Goal: Task Accomplishment & Management: Manage account settings

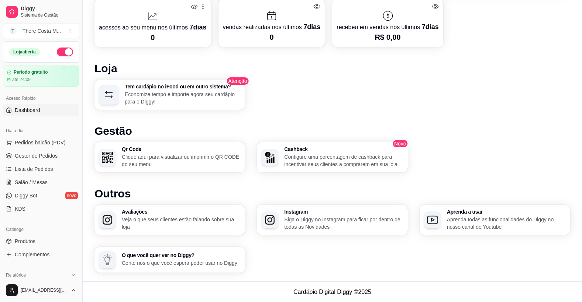
scroll to position [228, 0]
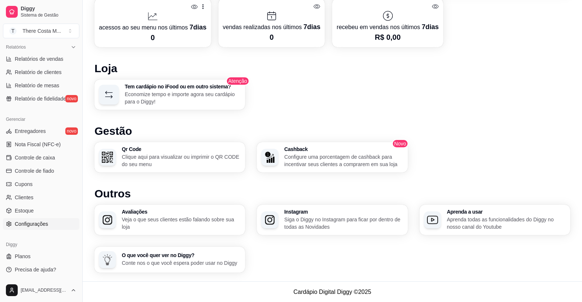
click at [37, 222] on span "Configurações" at bounding box center [31, 224] width 33 height 7
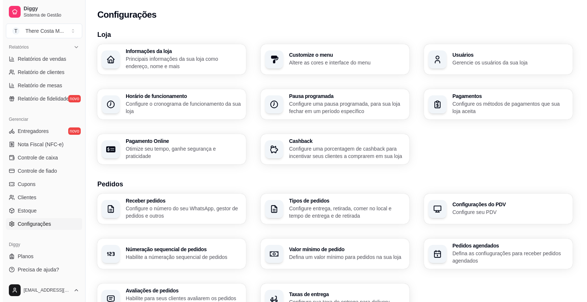
scroll to position [214, 0]
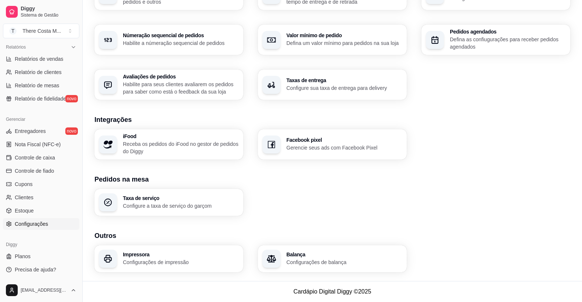
click at [160, 256] on h3 "Impressora" at bounding box center [181, 254] width 116 height 5
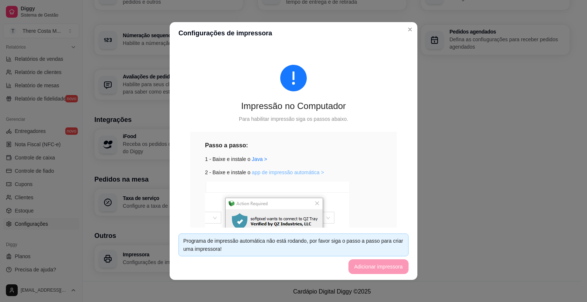
click at [280, 174] on link "app de impressão automática >" at bounding box center [288, 173] width 72 height 6
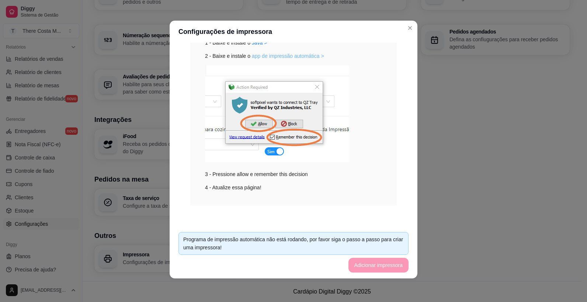
scroll to position [4, 0]
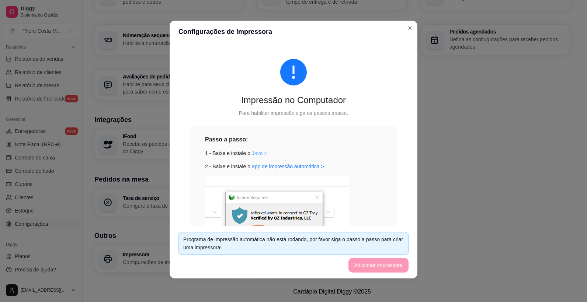
click at [255, 156] on link "Java >" at bounding box center [259, 153] width 15 height 6
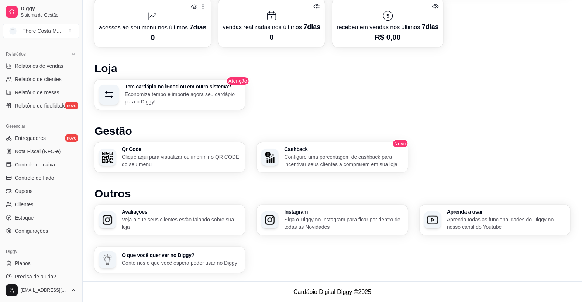
scroll to position [228, 0]
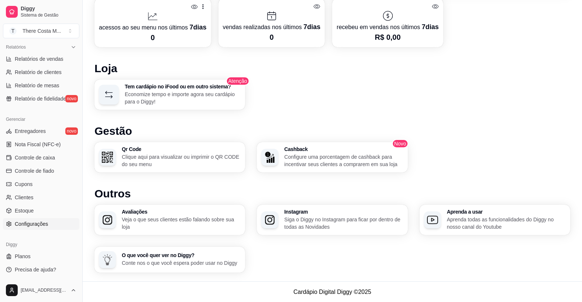
click at [35, 223] on span "Configurações" at bounding box center [31, 224] width 33 height 7
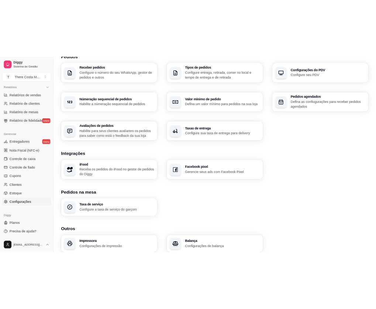
scroll to position [214, 0]
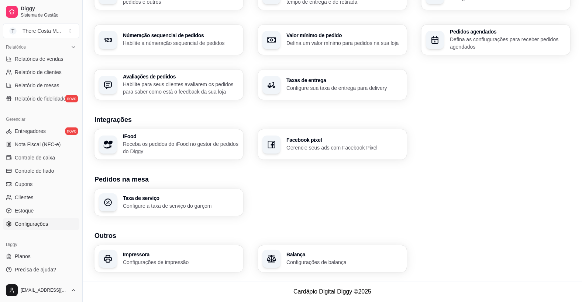
click at [162, 254] on h3 "Impressora" at bounding box center [181, 254] width 116 height 5
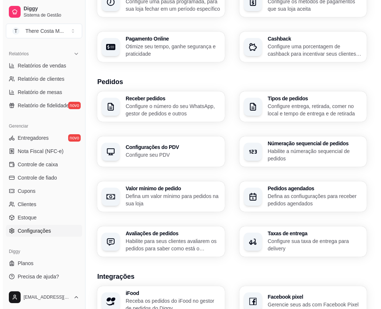
scroll to position [235, 0]
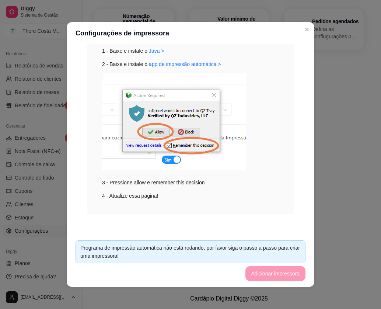
scroll to position [35, 0]
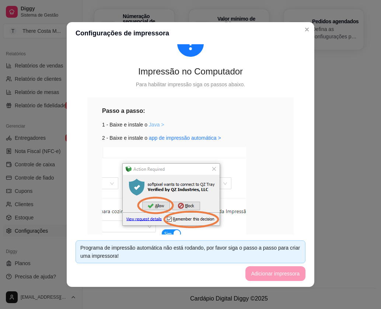
click at [152, 125] on link "Java >" at bounding box center [156, 125] width 15 height 6
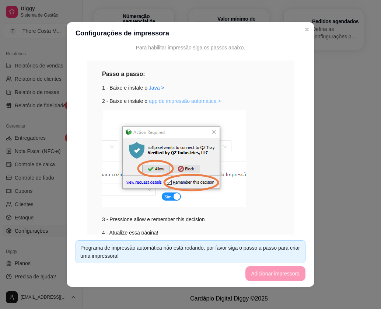
click at [179, 101] on link "app de impressão automática >" at bounding box center [185, 101] width 72 height 6
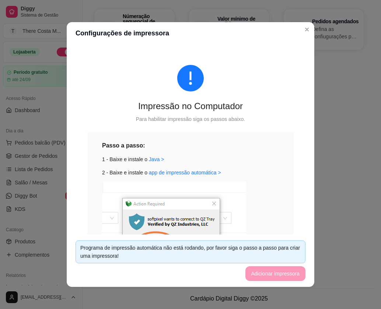
scroll to position [72, 0]
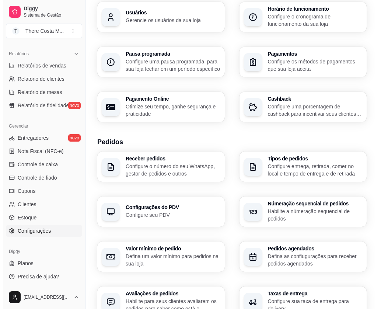
scroll to position [0, 0]
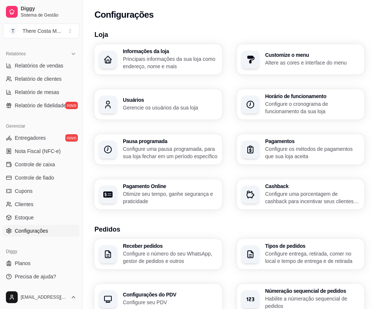
click at [324, 145] on p "Configure os métodos de pagamentos que sua loja aceita" at bounding box center [312, 152] width 95 height 15
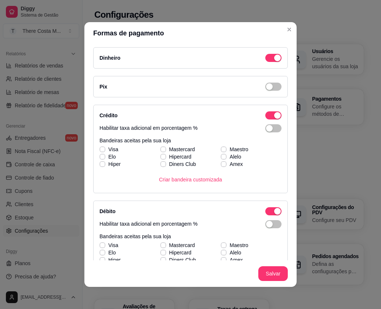
scroll to position [89, 0]
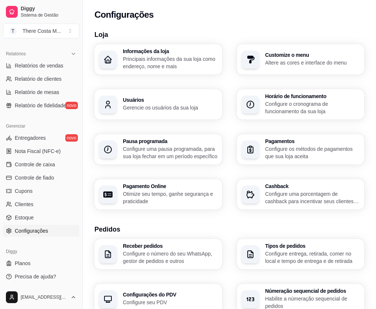
click at [160, 190] on p "Otimize seu tempo, ganhe segurança e praticidade" at bounding box center [170, 197] width 95 height 15
select select "4.98"
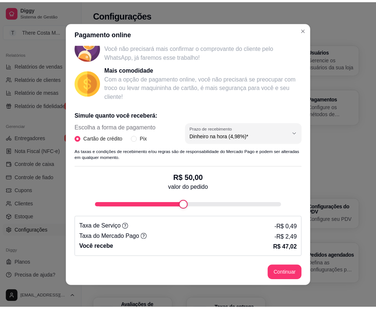
scroll to position [1, 0]
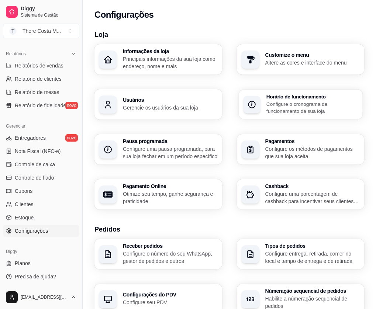
click at [266, 99] on h3 "Horário de funcionamento" at bounding box center [312, 96] width 92 height 5
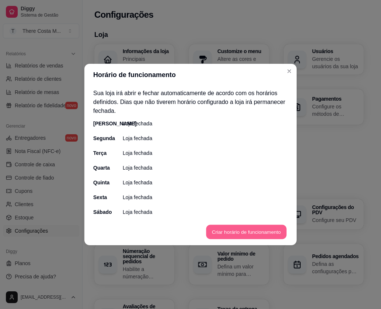
click at [223, 227] on button "Criar horário de funcionamento" at bounding box center [246, 232] width 80 height 14
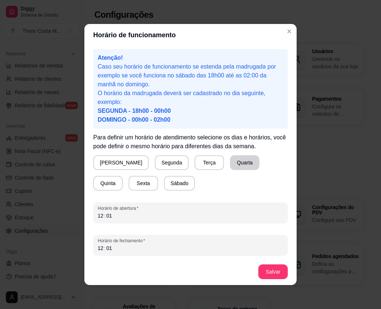
click at [230, 164] on button "Quarta" at bounding box center [245, 162] width 30 height 15
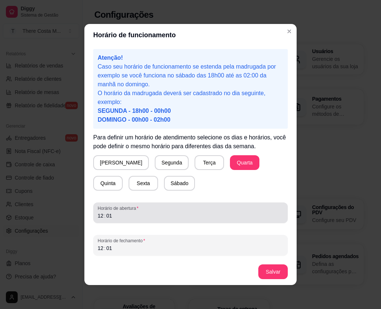
click at [140, 210] on span "Horário de abertura" at bounding box center [191, 208] width 186 height 6
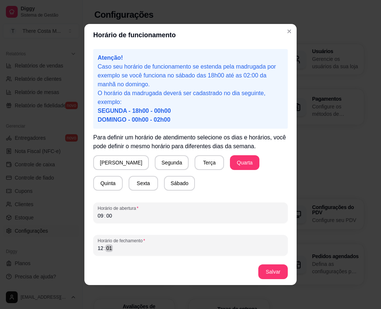
click at [117, 248] on div "12 : 01" at bounding box center [191, 248] width 186 height 9
click at [101, 247] on div "12" at bounding box center [100, 247] width 7 height 7
click at [266, 270] on button "Salvar" at bounding box center [273, 271] width 30 height 15
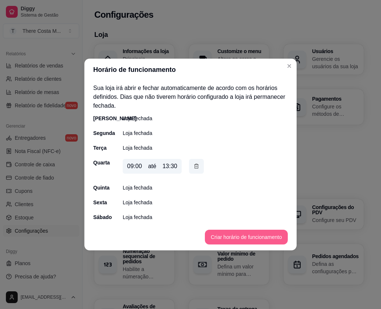
click at [246, 239] on button "Criar horário de funcionamento" at bounding box center [246, 237] width 83 height 15
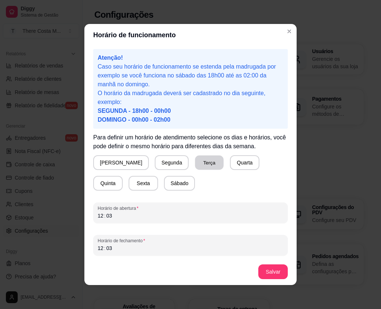
click at [195, 162] on button "Terça" at bounding box center [209, 163] width 29 height 14
click at [119, 217] on div "12 : 03" at bounding box center [191, 215] width 186 height 9
click at [101, 215] on div "12" at bounding box center [100, 215] width 7 height 7
click at [103, 212] on div "17" at bounding box center [100, 215] width 7 height 7
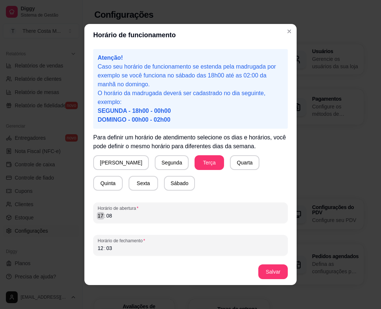
click at [103, 212] on div "17" at bounding box center [100, 215] width 7 height 7
click at [100, 247] on div "12" at bounding box center [100, 247] width 7 height 7
click at [266, 269] on button "Salvar" at bounding box center [273, 271] width 30 height 15
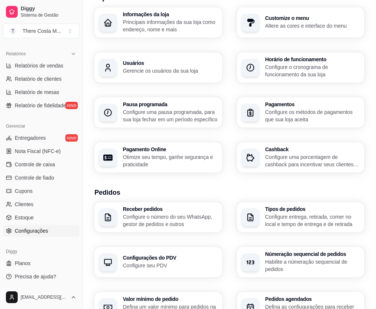
scroll to position [74, 0]
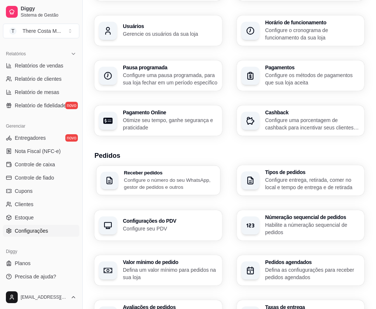
click at [159, 176] on p "Configure o número do seu WhatsApp, gestor de pedidos e outros" at bounding box center [170, 183] width 92 height 14
click at [266, 305] on h3 "Taxas de entrega" at bounding box center [312, 307] width 92 height 5
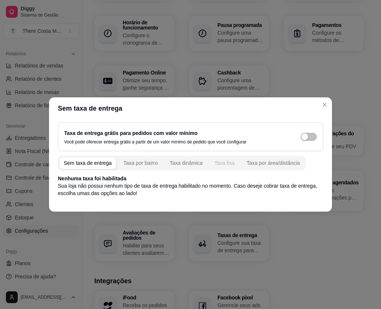
click at [226, 167] on button "Taxa fixa" at bounding box center [224, 163] width 29 height 12
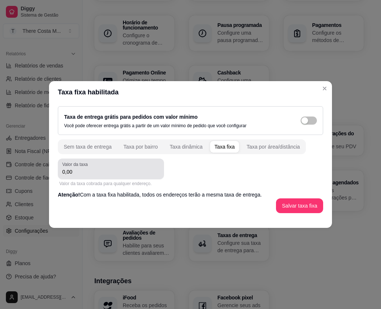
click at [84, 172] on input "0,00" at bounding box center [110, 171] width 97 height 7
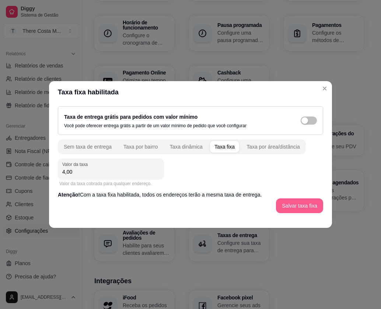
type input "4,00"
click at [308, 208] on button "Salvar taxa fixa" at bounding box center [300, 206] width 46 height 14
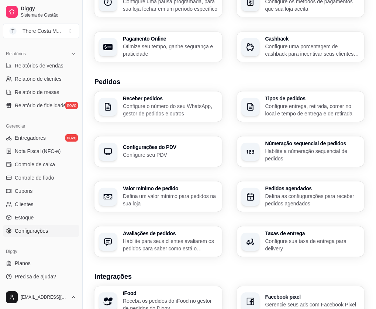
scroll to position [184, 0]
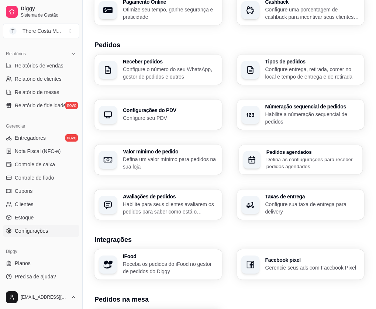
click at [341, 156] on p "Defina as confiugurações para receber pedidos agendados" at bounding box center [312, 163] width 92 height 14
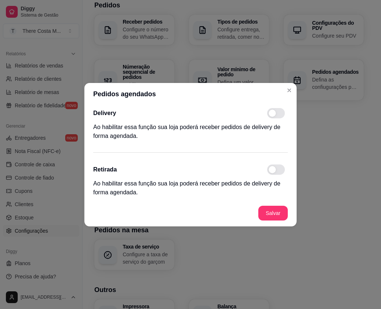
click at [280, 116] on span at bounding box center [276, 113] width 18 height 10
click at [272, 116] on input "checkbox" at bounding box center [269, 116] width 5 height 5
checkbox input "true"
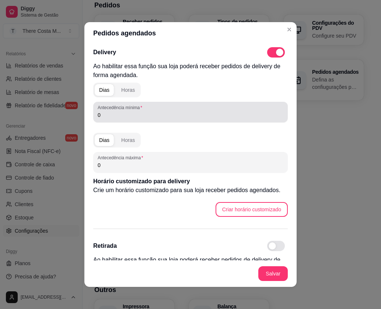
click at [107, 115] on input "0" at bounding box center [191, 114] width 186 height 7
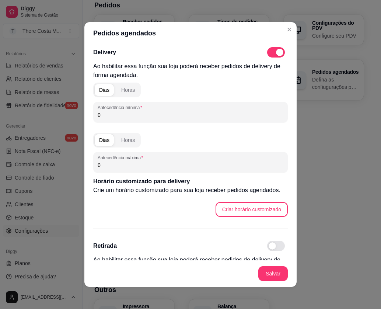
click at [107, 115] on input "0" at bounding box center [191, 114] width 186 height 7
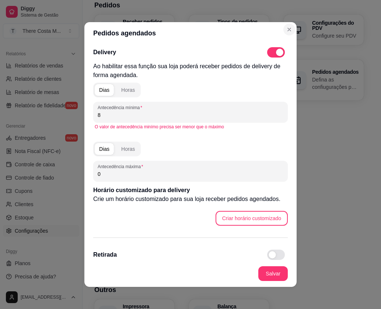
type input "8"
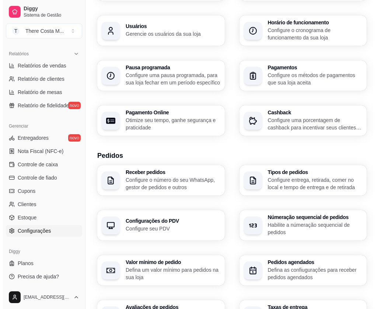
scroll to position [111, 0]
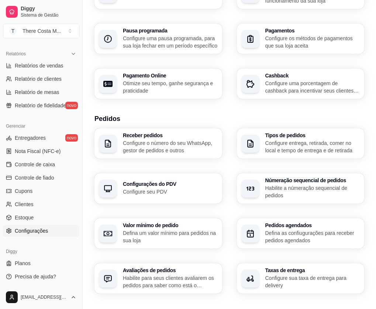
click at [265, 139] on p "Configure entrega, retirada, comer no local e tempo de entrega e de retirada" at bounding box center [312, 146] width 95 height 15
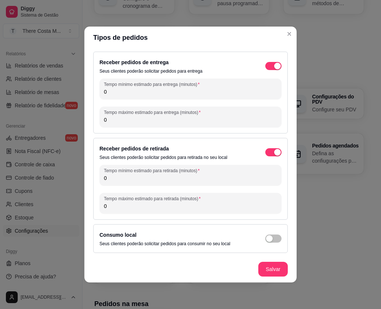
click at [185, 95] on input "0" at bounding box center [190, 91] width 173 height 7
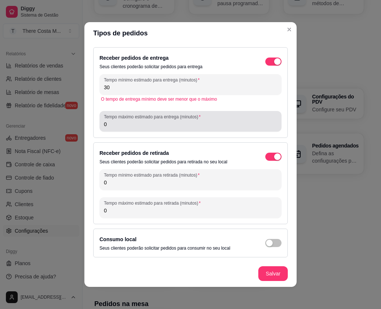
type input "30"
click at [188, 128] on div "0" at bounding box center [190, 121] width 173 height 15
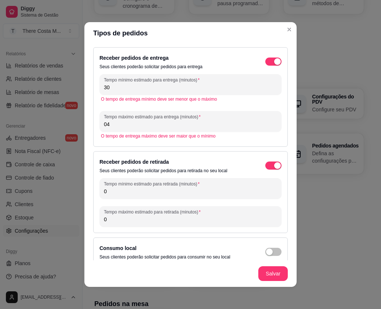
type input "0"
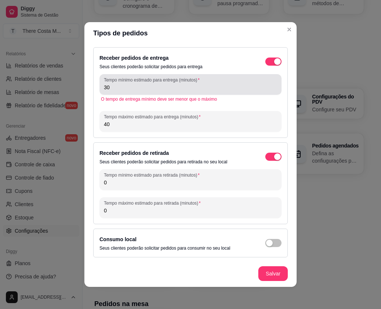
type input "40"
click at [188, 91] on div "30" at bounding box center [190, 84] width 173 height 15
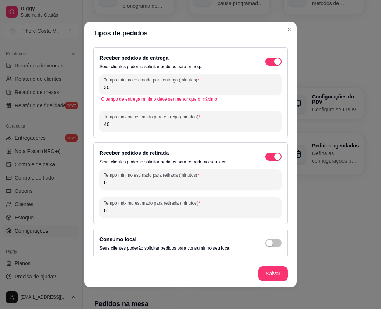
click at [193, 136] on div "Receber pedidos de entrega Seus clientes poderão solicitar pedidos para entrega…" at bounding box center [190, 92] width 195 height 91
click at [124, 89] on input "30" at bounding box center [190, 87] width 173 height 7
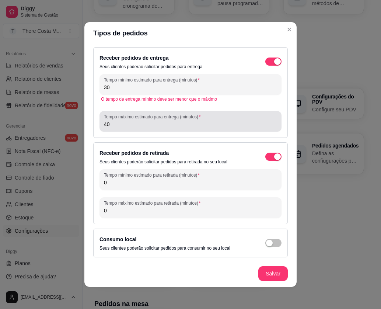
click at [163, 124] on input "40" at bounding box center [190, 124] width 173 height 7
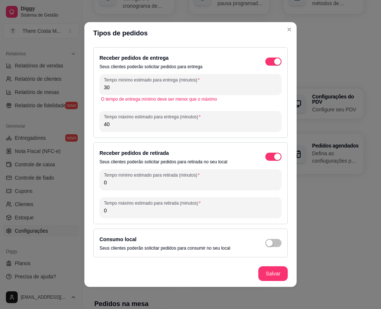
click at [147, 185] on input "0" at bounding box center [190, 182] width 173 height 7
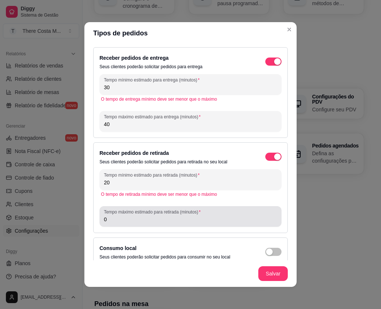
type input "20"
click at [163, 220] on input "0" at bounding box center [190, 219] width 173 height 7
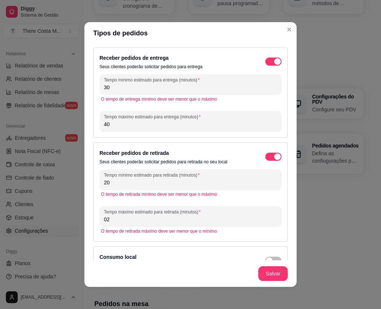
type input "0"
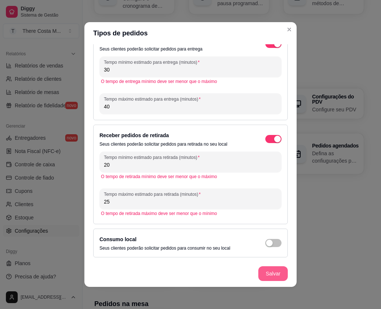
type input "25"
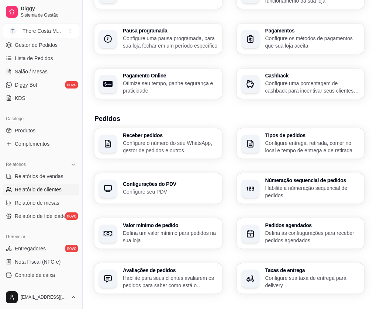
scroll to position [0, 0]
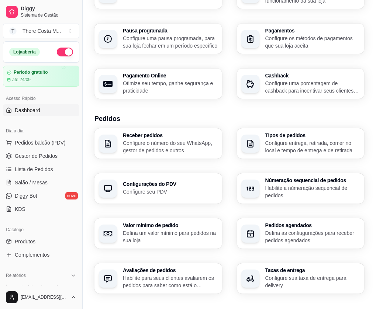
click at [50, 114] on link "Dashboard" at bounding box center [41, 110] width 76 height 12
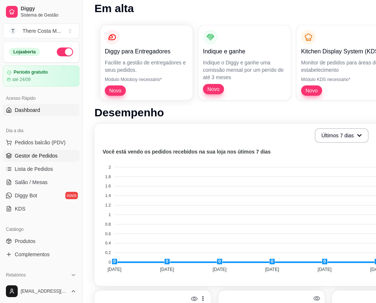
click at [51, 155] on span "Gestor de Pedidos" at bounding box center [36, 155] width 43 height 7
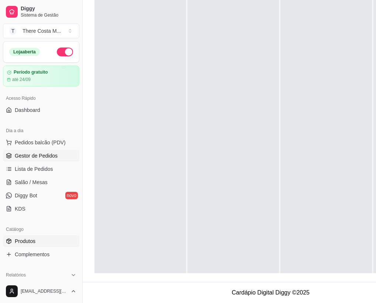
click at [20, 244] on span "Produtos" at bounding box center [25, 241] width 21 height 7
click at [13, 242] on link "Produtos" at bounding box center [41, 242] width 76 height 12
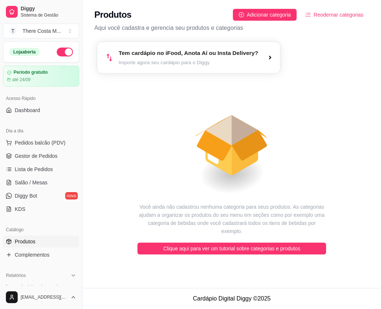
click at [266, 52] on div "Tem cardápio no iFood, Anota Aí ou Insta Delivery? Importe agora seu cardápio p…" at bounding box center [188, 57] width 183 height 31
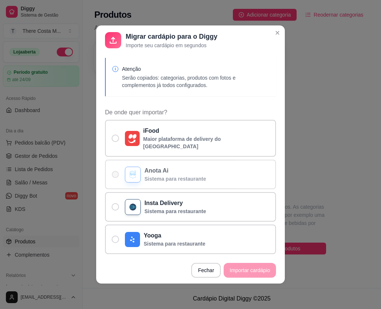
click at [157, 170] on p "Anota Ai" at bounding box center [176, 170] width 62 height 9
click at [116, 176] on input "Anota Ai Sistema para restaurante" at bounding box center [113, 178] width 5 height 5
radio input "true"
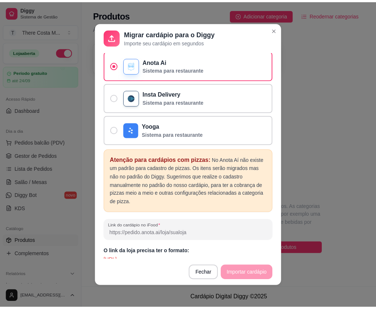
scroll to position [1, 0]
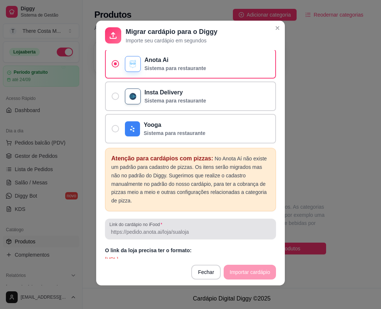
click at [145, 221] on label "Link do cardápio no iFood" at bounding box center [137, 224] width 55 height 6
click at [145, 228] on input "Link do cardápio no iFood" at bounding box center [191, 231] width 162 height 7
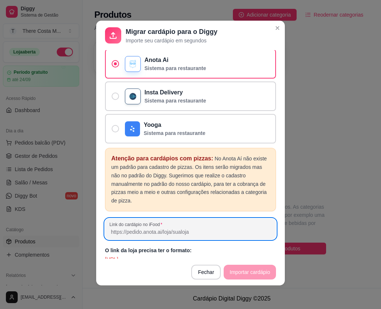
click at [189, 228] on input "Link do cardápio no iFood" at bounding box center [191, 231] width 162 height 7
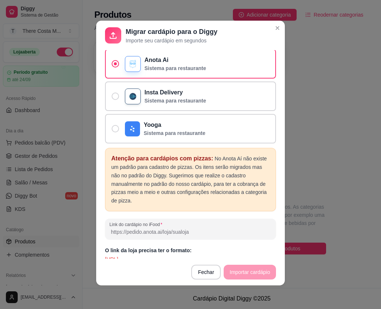
paste input "[URL]"
type input "[URL]"
click at [231, 266] on button "Importar cardápio" at bounding box center [250, 272] width 52 height 15
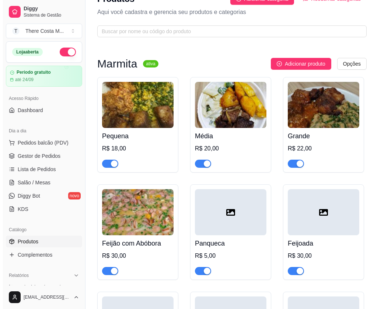
scroll to position [0, 0]
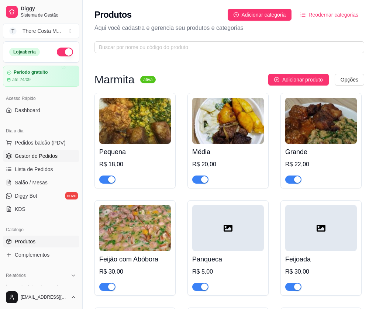
click at [46, 159] on span "Gestor de Pedidos" at bounding box center [36, 155] width 43 height 7
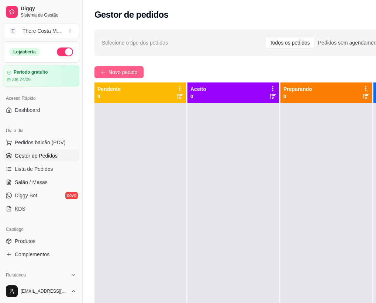
click at [112, 70] on span "Novo pedido" at bounding box center [122, 72] width 29 height 8
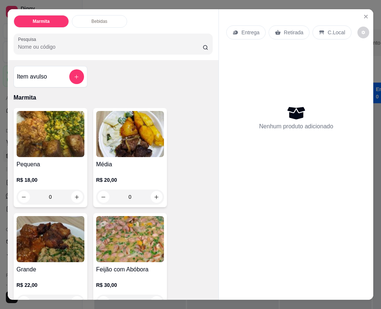
click at [56, 127] on img at bounding box center [51, 134] width 68 height 46
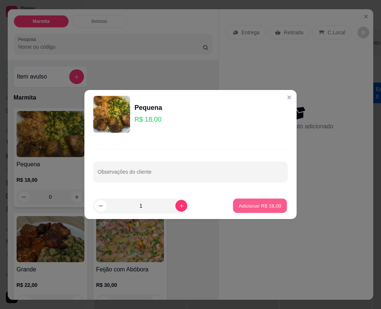
click at [263, 205] on p "Adicionar R$ 18,00" at bounding box center [260, 205] width 43 height 7
type input "1"
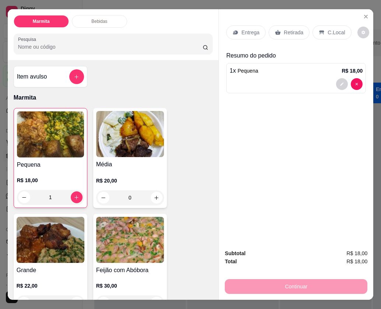
click at [293, 29] on p "Retirada" at bounding box center [294, 32] width 20 height 7
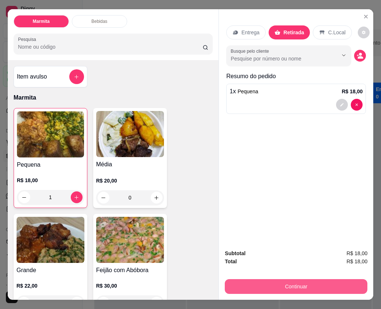
click at [315, 279] on button "Continuar" at bounding box center [296, 286] width 143 height 15
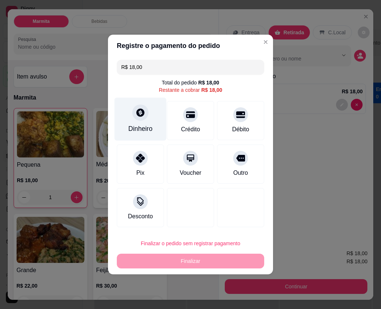
click at [130, 119] on div "Dinheiro" at bounding box center [141, 119] width 52 height 43
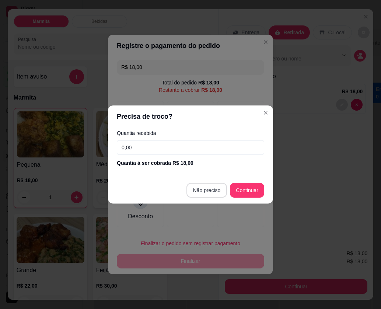
type input "R$ 0,00"
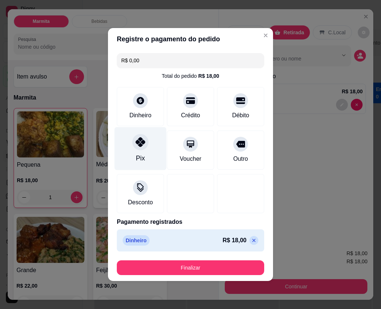
click at [141, 148] on div at bounding box center [140, 142] width 16 height 16
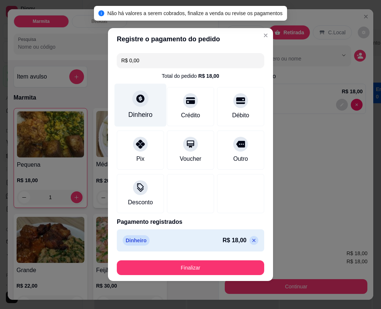
click at [148, 108] on div "Dinheiro" at bounding box center [141, 105] width 52 height 43
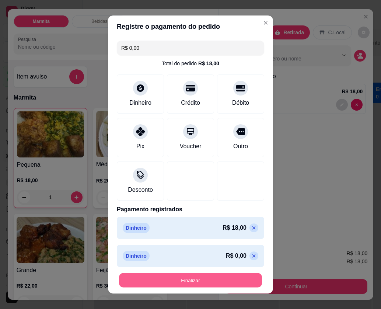
click at [211, 282] on button "Finalizar" at bounding box center [190, 280] width 143 height 14
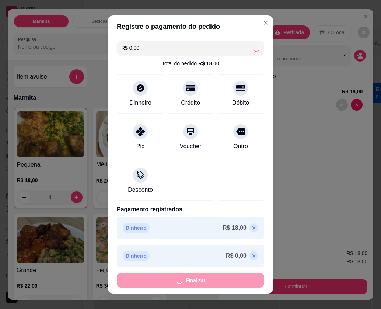
type input "0"
type input "-R$ 18,00"
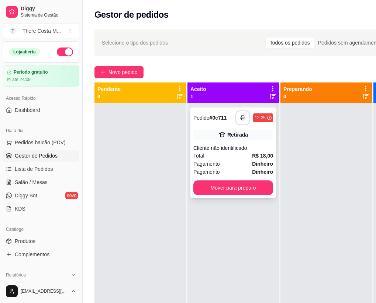
click at [243, 115] on button "button" at bounding box center [242, 118] width 15 height 15
click at [244, 121] on button "button" at bounding box center [242, 118] width 15 height 15
click at [244, 118] on icon "button" at bounding box center [242, 117] width 5 height 5
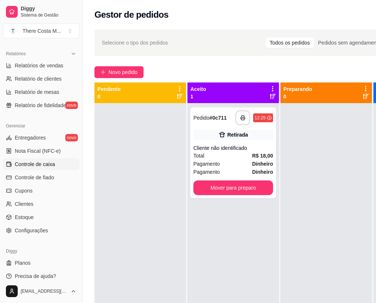
scroll to position [118, 0]
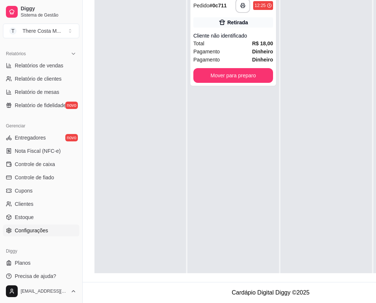
click at [45, 230] on span "Configurações" at bounding box center [31, 230] width 33 height 7
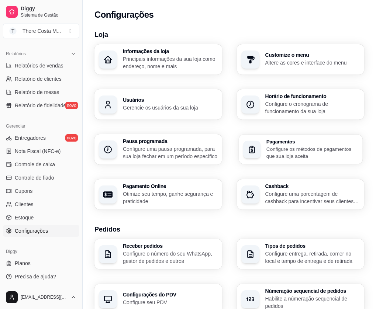
click at [319, 145] on p "Configure os métodos de pagamentos que sua loja aceita" at bounding box center [312, 152] width 92 height 14
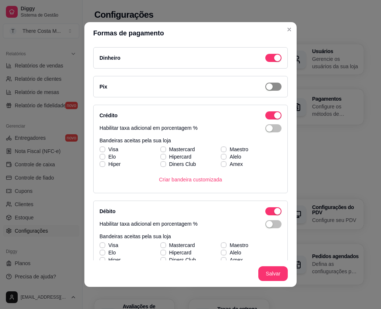
click at [271, 86] on span "button" at bounding box center [274, 87] width 16 height 8
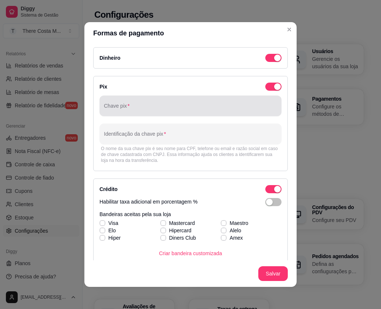
click at [134, 111] on input "Chave pix" at bounding box center [190, 108] width 173 height 7
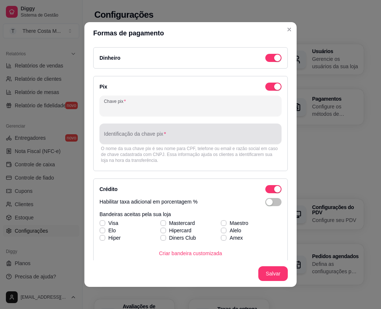
click at [157, 132] on div at bounding box center [190, 133] width 173 height 15
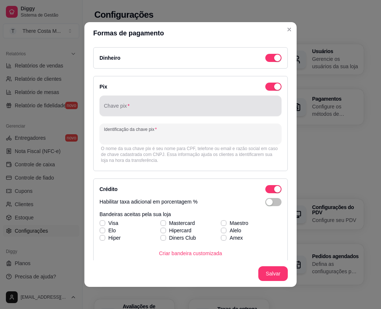
click at [132, 109] on input "Chave pix" at bounding box center [190, 108] width 173 height 7
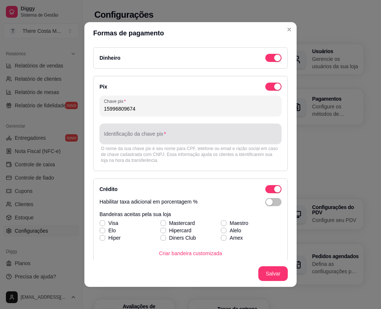
type input "15996809674"
click at [183, 131] on div at bounding box center [190, 133] width 173 height 15
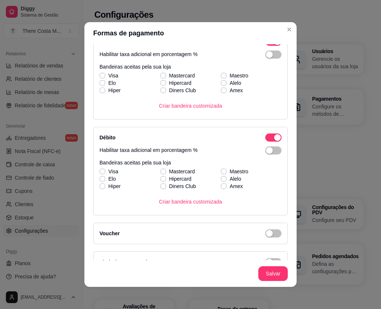
scroll to position [163, 0]
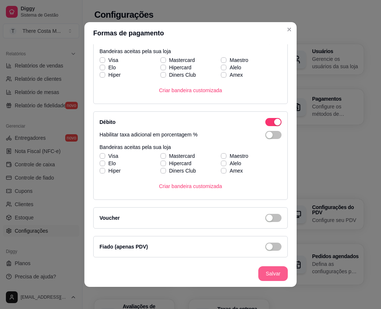
type input "Terezinha [GEOGRAPHIC_DATA]"
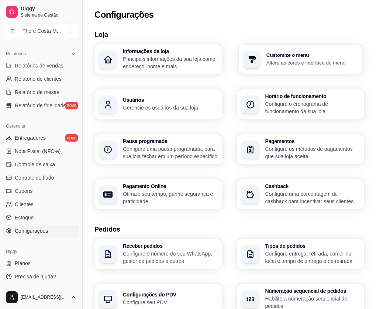
click at [266, 61] on p "Altere as cores e interface do menu" at bounding box center [312, 62] width 92 height 7
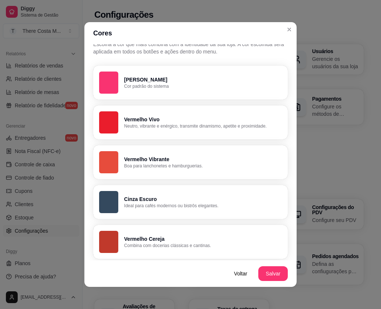
scroll to position [0, 0]
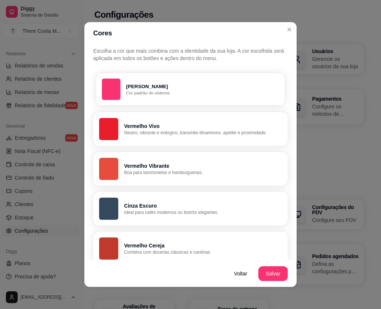
click at [180, 85] on p "[PERSON_NAME]" at bounding box center [202, 86] width 153 height 7
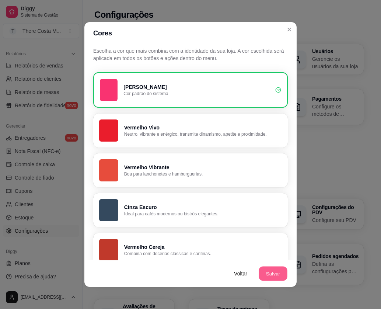
click at [273, 270] on button "Salvar" at bounding box center [273, 274] width 29 height 14
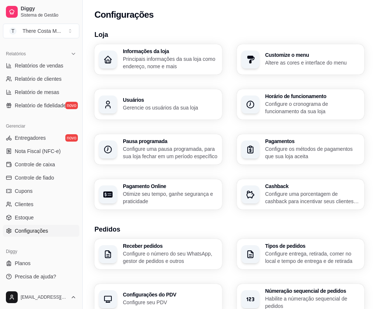
click at [147, 56] on p "Principais informações da sua loja como endereço, nome e mais" at bounding box center [170, 62] width 95 height 15
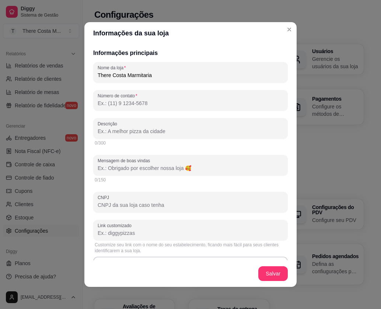
scroll to position [37, 0]
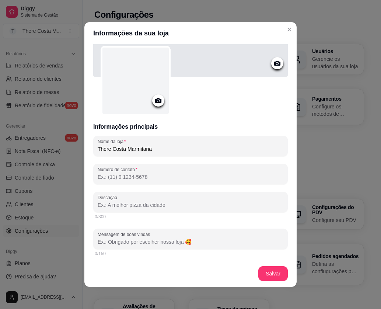
click at [163, 177] on input "Número de contato" at bounding box center [191, 176] width 186 height 7
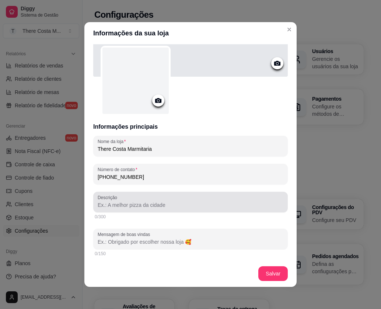
type input "[PHONE_NUMBER]"
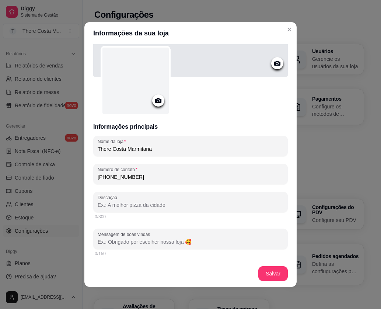
click at [148, 205] on input "Descrição" at bounding box center [191, 204] width 186 height 7
type input "AQUI VOCE ENCONTRA O MELHOR TEMPERO NA SUA COMIDA E O MELHOR HAMBURGUER ARTESAN…"
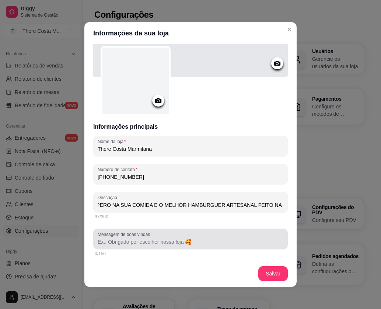
scroll to position [74, 0]
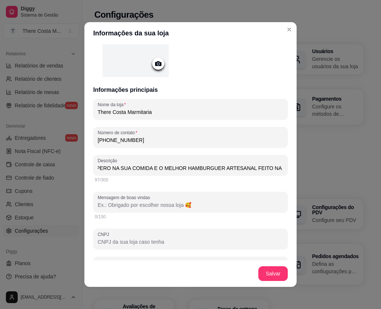
click at [185, 207] on input "Mensagem de boas vindas" at bounding box center [191, 204] width 186 height 7
click at [190, 204] on input "Mensagem de boas vindas" at bounding box center [191, 204] width 186 height 7
type input "O"
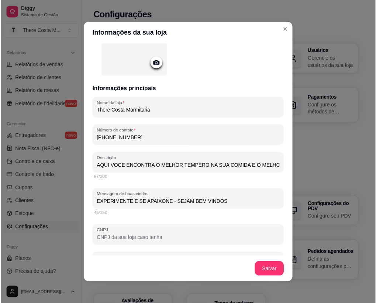
scroll to position [148, 0]
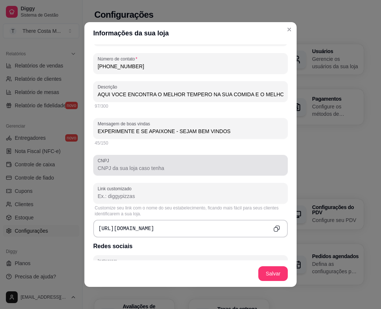
type input "EXPERIMENTE E SE APAIXONE - SEJAM BEM VINDOS"
click at [191, 167] on input "CNPJ" at bounding box center [191, 167] width 186 height 7
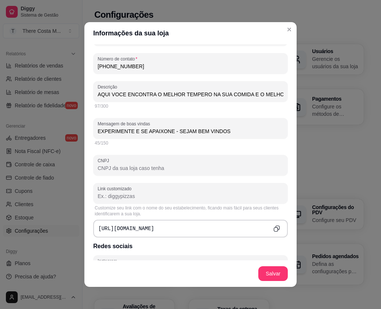
click at [135, 171] on input "CNPJ" at bounding box center [191, 167] width 186 height 7
paste input "61.063.918/0001-74"
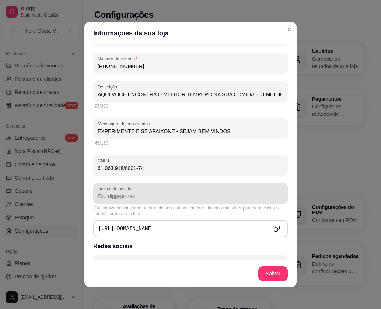
type input "61.063.918/0001-74"
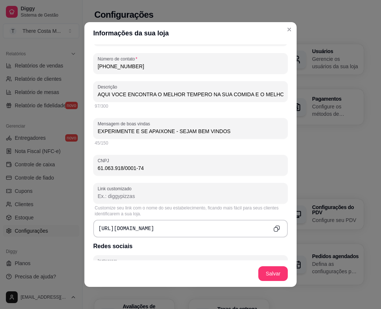
click at [218, 197] on input "Link customizado" at bounding box center [191, 195] width 186 height 7
click at [166, 198] on input "Link customizado" at bounding box center [191, 195] width 186 height 7
click at [133, 195] on input "Link customizado" at bounding box center [191, 195] width 186 height 7
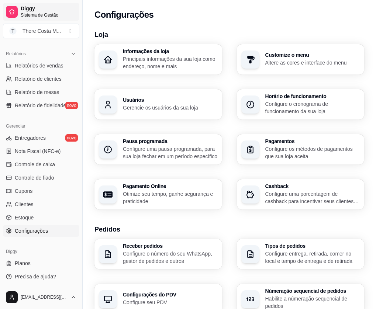
click at [43, 8] on span "Diggy" at bounding box center [49, 9] width 56 height 7
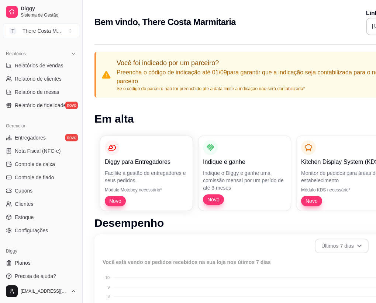
copy div "[URL][DOMAIN_NAME]"
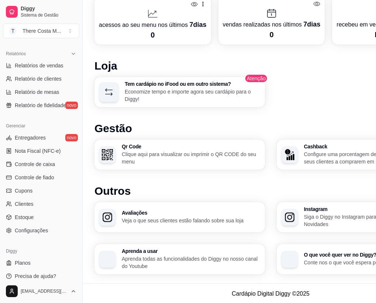
scroll to position [412, 0]
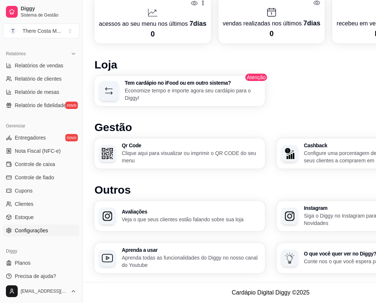
click at [44, 229] on span "Configurações" at bounding box center [31, 230] width 33 height 7
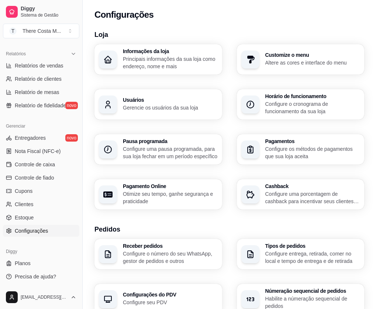
click at [152, 60] on p "Principais informações da sua loja como endereço, nome e mais" at bounding box center [170, 62] width 95 height 15
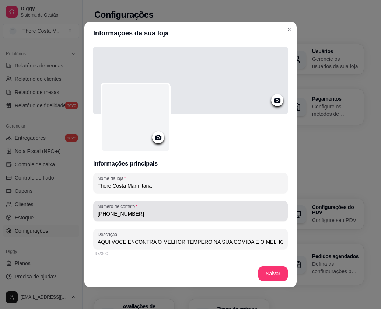
scroll to position [148, 0]
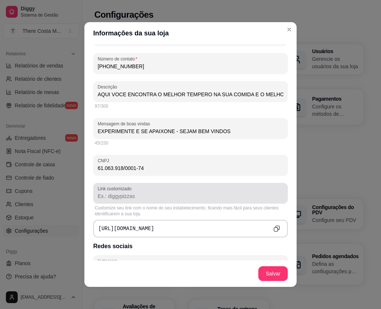
click at [135, 194] on input "Link customizado" at bounding box center [191, 195] width 186 height 7
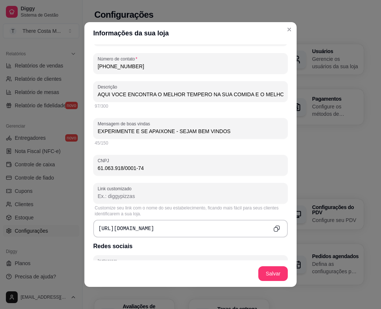
paste input "httpsdiggymenu68ace7cab3cee8b62eded7b5"
type input "httpsdiggymenu68ace7cab3cee8b62eded7b5"
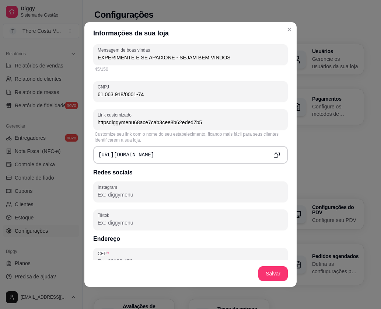
scroll to position [258, 0]
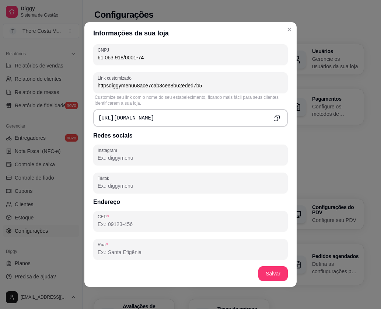
drag, startPoint x: 143, startPoint y: 89, endPoint x: 51, endPoint y: 87, distance: 92.6
click at [51, 87] on div "Informações da sua loja Informações principais Nome da loja There Costa Marmita…" at bounding box center [190, 154] width 381 height 309
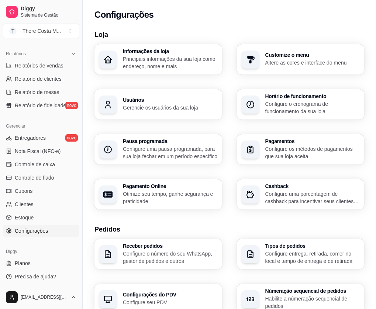
click at [154, 67] on p "Principais informações da sua loja como endereço, nome e mais" at bounding box center [170, 62] width 95 height 15
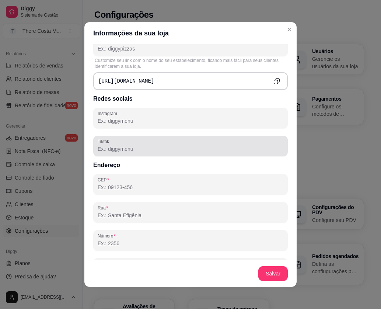
scroll to position [332, 0]
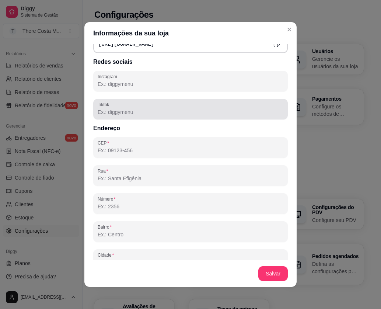
click at [162, 116] on div at bounding box center [191, 109] width 186 height 15
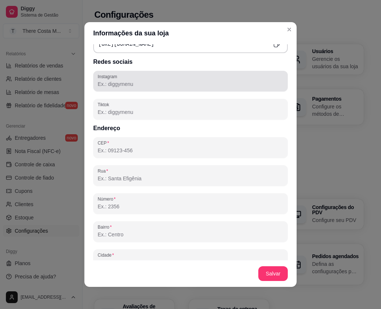
click at [155, 87] on input "Instagram" at bounding box center [191, 83] width 186 height 7
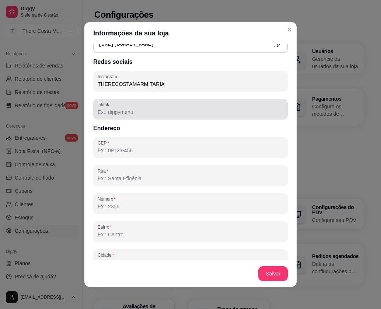
type input "THERECOSTAMARMITARIA"
click at [126, 116] on div at bounding box center [191, 109] width 186 height 15
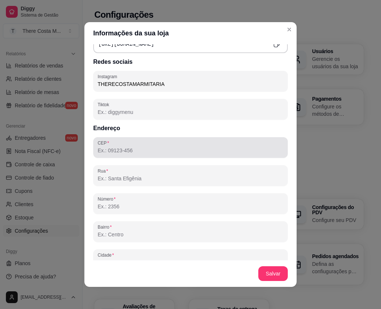
click at [128, 150] on input "CEP" at bounding box center [191, 150] width 186 height 7
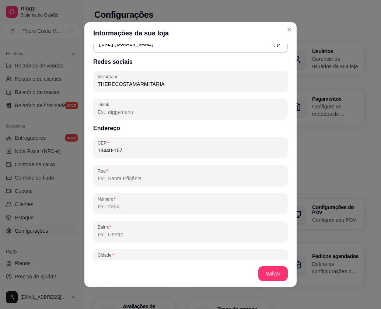
type input "18440-167"
click at [148, 151] on input "CEP" at bounding box center [191, 150] width 186 height 7
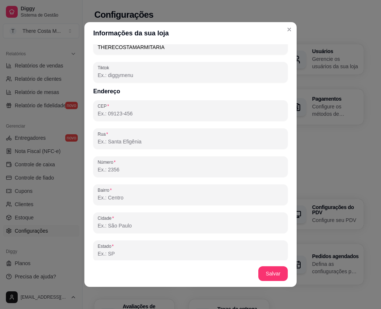
scroll to position [400, 0]
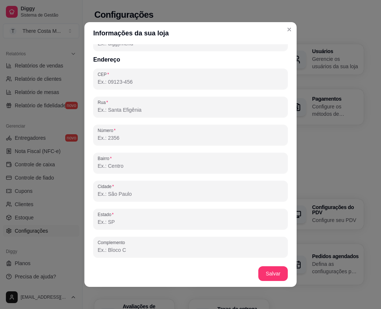
type input "18440-167"
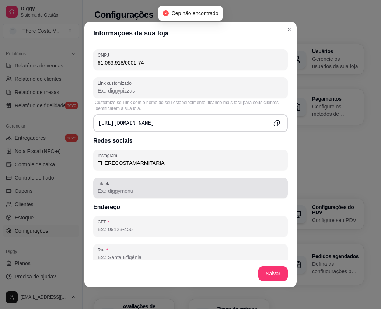
scroll to position [327, 0]
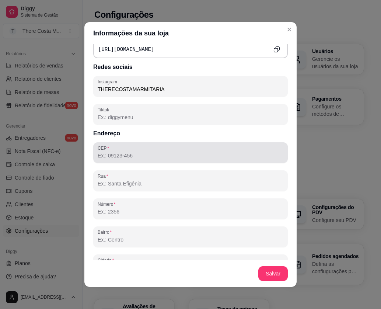
click at [166, 159] on input "CEP" at bounding box center [191, 155] width 186 height 7
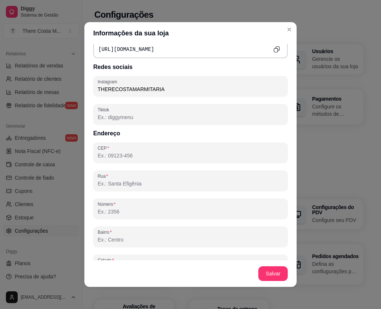
click at [136, 153] on input "CEP" at bounding box center [191, 155] width 186 height 7
drag, startPoint x: 106, startPoint y: 150, endPoint x: 119, endPoint y: 150, distance: 12.9
click at [106, 150] on label "CEP" at bounding box center [105, 148] width 14 height 6
click at [106, 152] on input "18440" at bounding box center [191, 155] width 186 height 7
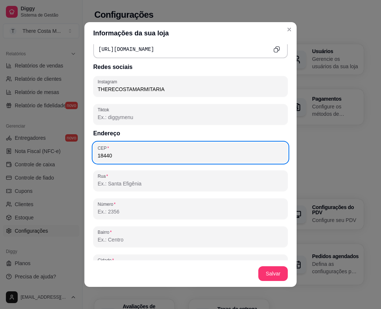
click at [140, 153] on input "18440" at bounding box center [191, 155] width 186 height 7
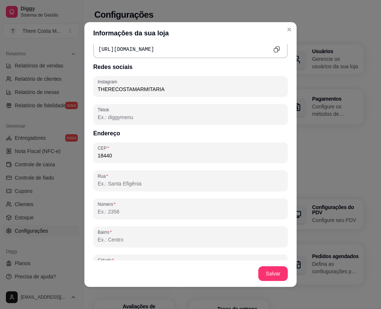
type input "18440-167"
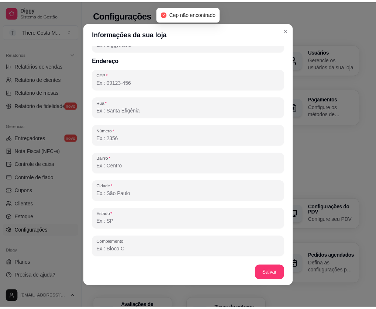
scroll to position [1, 0]
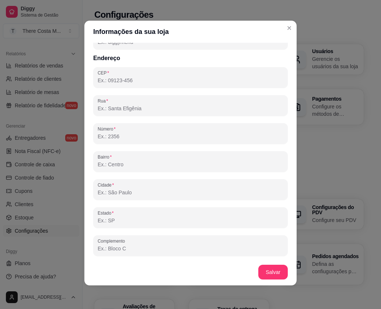
click at [146, 82] on input "CEP" at bounding box center [191, 80] width 186 height 7
type input "4"
type input "18440-000"
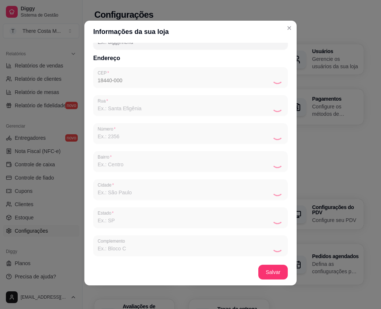
type input "Itaberá"
type input "SP"
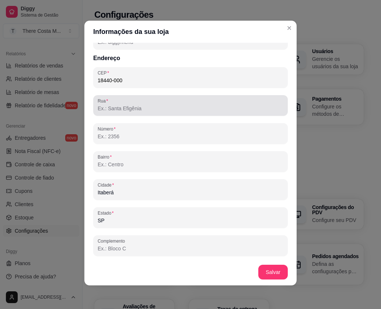
click at [185, 110] on input "Rua" at bounding box center [191, 108] width 186 height 7
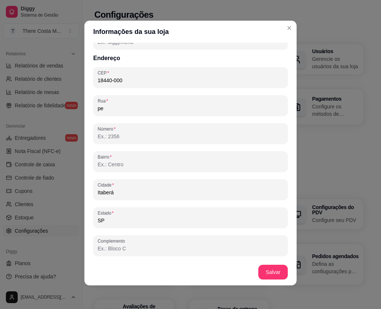
type input "p"
type input "PROFESSORA [PERSON_NAME]"
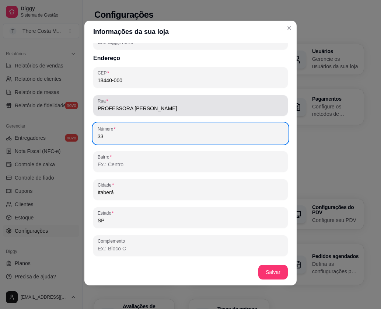
type input "33"
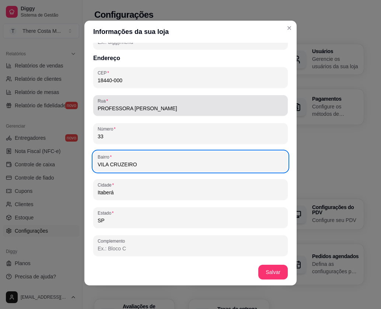
type input "VILA CRUZEIRO"
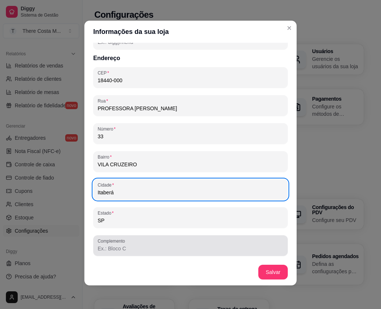
click at [180, 248] on input "Complemento" at bounding box center [191, 248] width 186 height 7
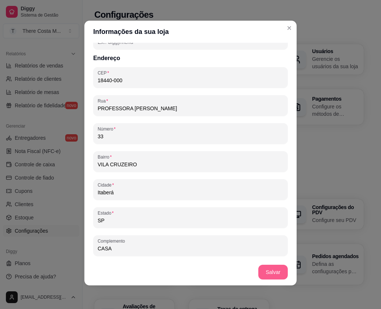
type input "CASA"
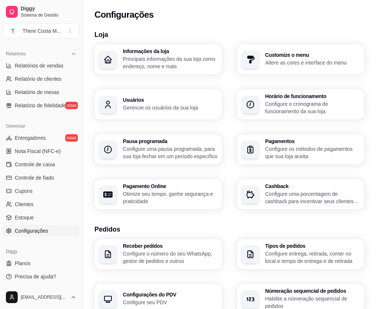
click at [145, 57] on p "Principais informações da sua loja como endereço, nome e mais" at bounding box center [170, 62] width 95 height 15
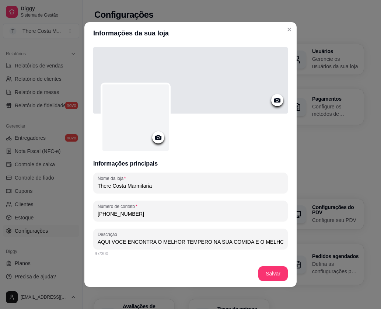
click at [277, 101] on circle at bounding box center [278, 101] width 2 height 2
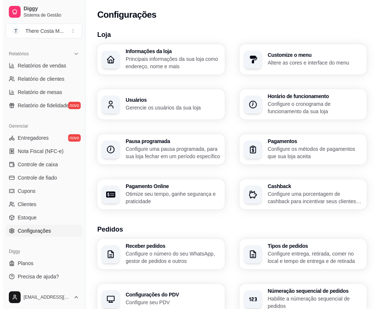
scroll to position [74, 0]
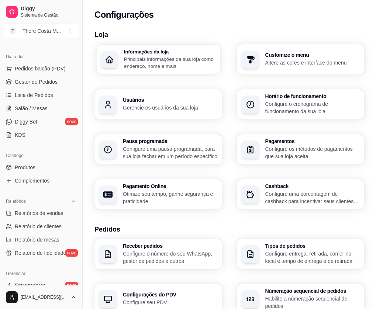
click at [156, 64] on p "Principais informações da sua loja como endereço, nome e mais" at bounding box center [170, 62] width 92 height 14
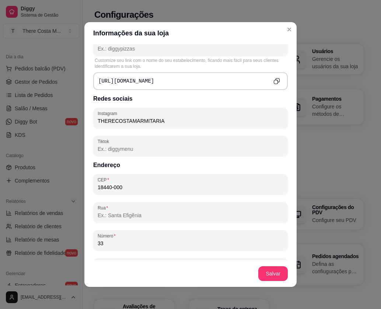
scroll to position [221, 0]
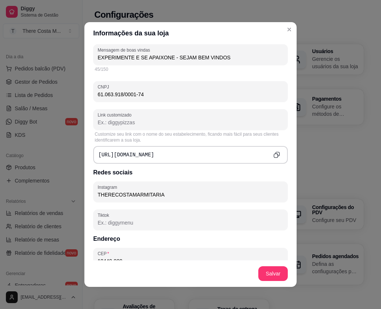
click at [184, 153] on div "[URL][DOMAIN_NAME]" at bounding box center [190, 155] width 195 height 18
click at [274, 156] on icon "Copy to clipboard" at bounding box center [277, 155] width 6 height 6
click at [146, 121] on input "Link customizado" at bounding box center [191, 122] width 186 height 7
paste input "httpsdiggymenu"
click at [179, 125] on input "httpsdiggymenu" at bounding box center [191, 122] width 186 height 7
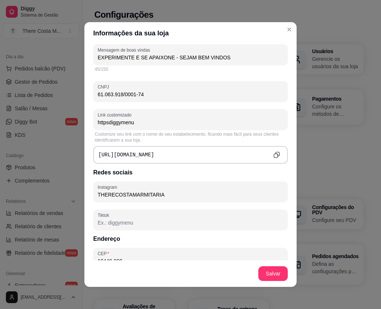
click at [208, 159] on div "[URL][DOMAIN_NAME]" at bounding box center [190, 155] width 195 height 18
click at [154, 152] on pre "[URL][DOMAIN_NAME]" at bounding box center [126, 154] width 56 height 7
click at [202, 155] on div "[URL][DOMAIN_NAME]" at bounding box center [190, 155] width 195 height 18
click at [154, 157] on pre "[URL][DOMAIN_NAME]" at bounding box center [126, 154] width 56 height 7
click at [208, 148] on div "[URL][DOMAIN_NAME]" at bounding box center [190, 155] width 195 height 18
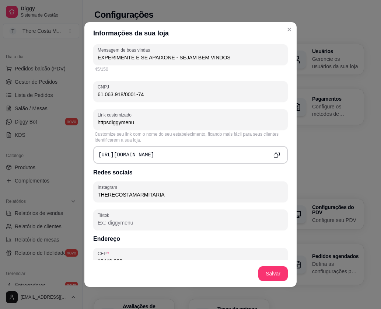
click at [179, 124] on input "httpsdiggymenu" at bounding box center [191, 122] width 186 height 7
type input "h"
type input "therecostamarmitaria"
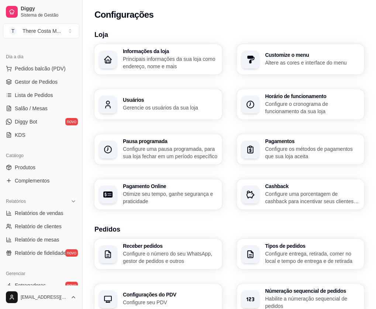
click at [133, 56] on p "Principais informações da sua loja como endereço, nome e mais" at bounding box center [170, 62] width 95 height 15
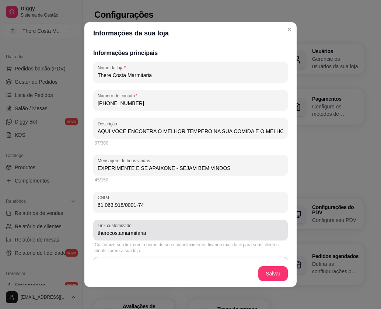
scroll to position [148, 0]
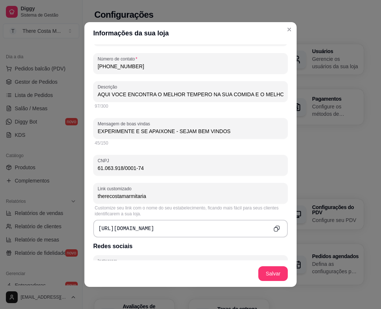
click at [274, 226] on icon "Copy to clipboard" at bounding box center [277, 228] width 6 height 6
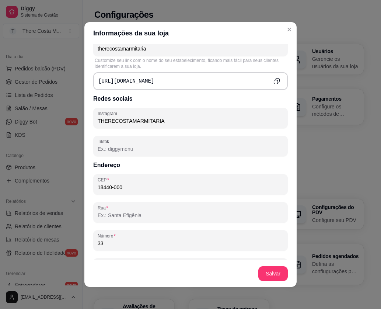
scroll to position [332, 0]
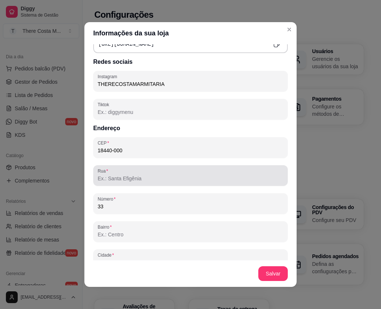
click at [162, 177] on input "Rua" at bounding box center [191, 178] width 186 height 7
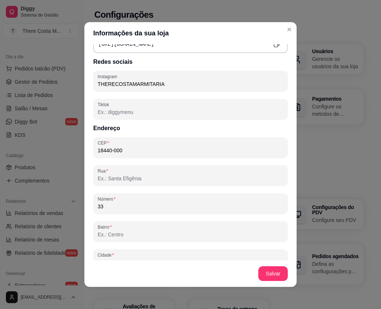
type input "PROFESSORA [PERSON_NAME]"
type input "VILA CRUZEIRO"
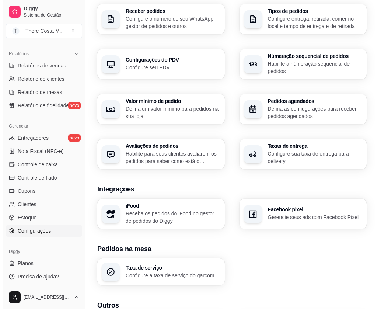
scroll to position [198, 0]
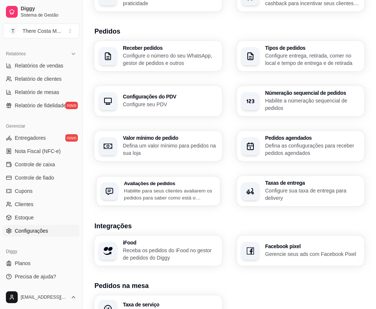
click at [157, 187] on p "Habilite para seus clientes avaliarem os pedidos para saber como está o feedbac…" at bounding box center [170, 194] width 92 height 14
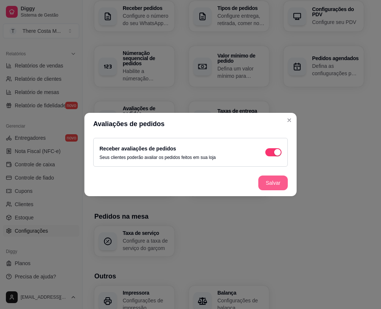
click at [266, 182] on button "Salvar" at bounding box center [273, 183] width 30 height 15
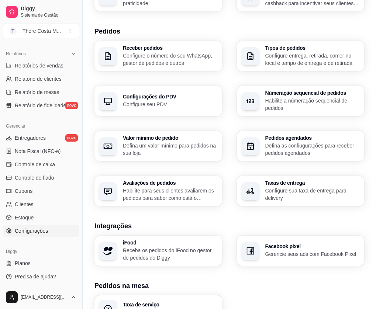
click at [315, 142] on p "Defina as confiugurações para receber pedidos agendados" at bounding box center [312, 149] width 95 height 15
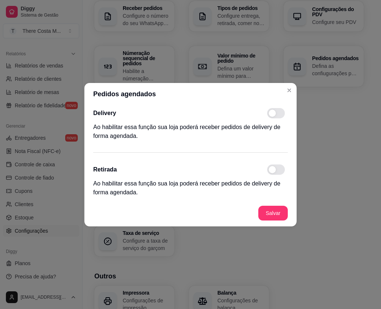
click at [280, 112] on span at bounding box center [276, 113] width 18 height 10
click at [272, 114] on input "checkbox" at bounding box center [269, 116] width 5 height 5
checkbox input "true"
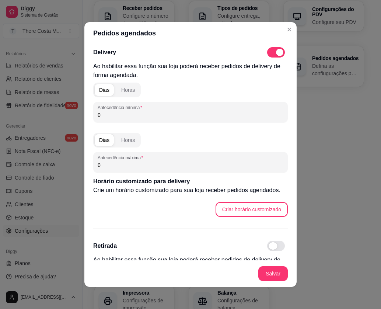
click at [270, 242] on span at bounding box center [276, 246] width 18 height 10
click at [270, 247] on input "checkbox" at bounding box center [269, 249] width 5 height 5
checkbox input "true"
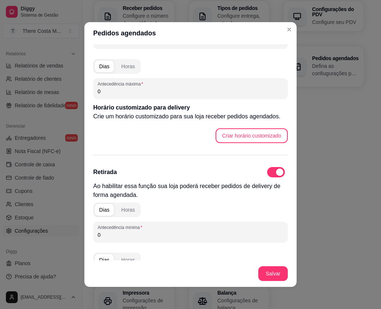
scroll to position [0, 0]
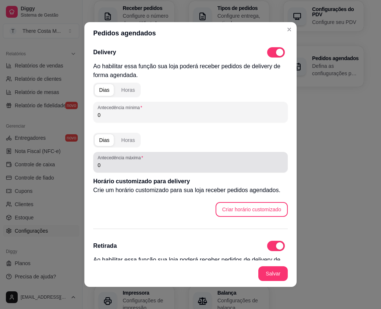
click at [111, 167] on input "0" at bounding box center [191, 165] width 186 height 7
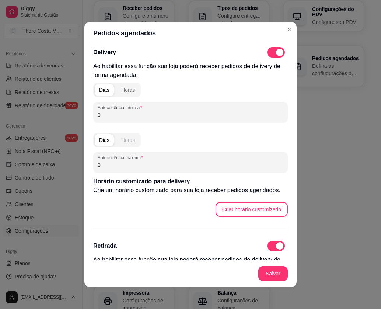
click at [124, 143] on div "Horas" at bounding box center [128, 139] width 14 height 7
click at [121, 166] on input "0" at bounding box center [191, 165] width 186 height 7
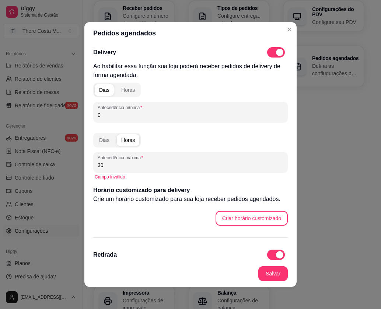
type input "3"
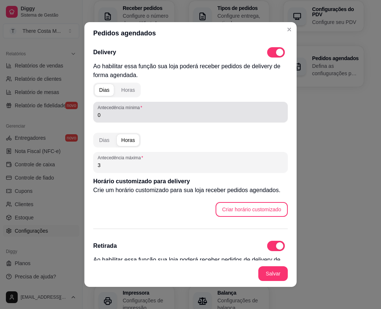
type input "3"
click at [114, 115] on input "0" at bounding box center [191, 114] width 186 height 7
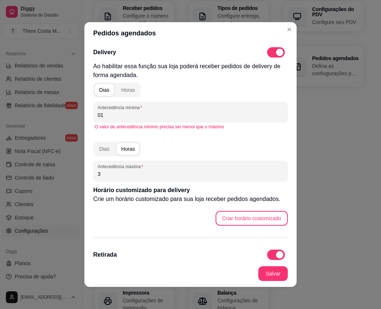
type input "0"
type input "1"
click at [181, 144] on div "Dias Horas Antecedência máxima 3" at bounding box center [190, 160] width 195 height 43
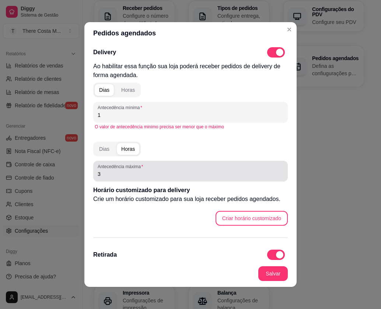
click at [164, 164] on div "3" at bounding box center [191, 171] width 186 height 15
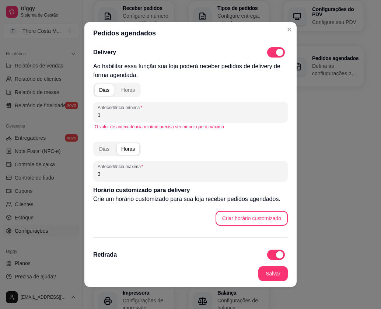
click at [176, 178] on div "Antecedência máxima 3" at bounding box center [190, 171] width 195 height 21
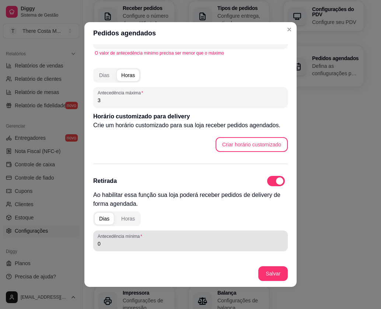
click at [133, 240] on div "0" at bounding box center [191, 240] width 186 height 15
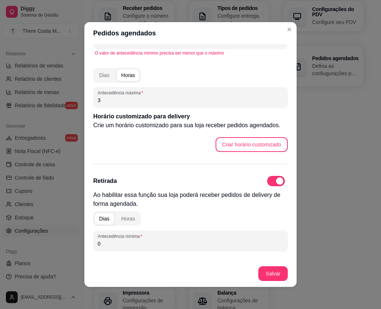
scroll to position [165, 0]
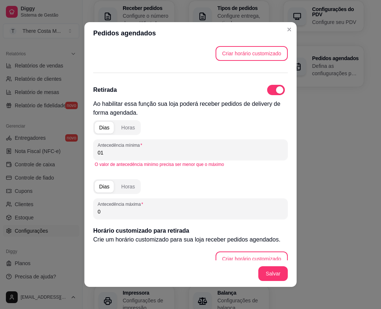
type input "0"
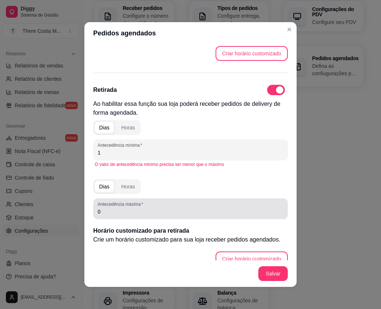
type input "1"
click at [126, 206] on label "Antecedência máxima" at bounding box center [122, 204] width 48 height 6
click at [126, 208] on input "0" at bounding box center [191, 211] width 186 height 7
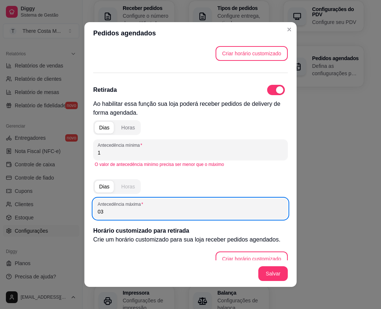
type input "0"
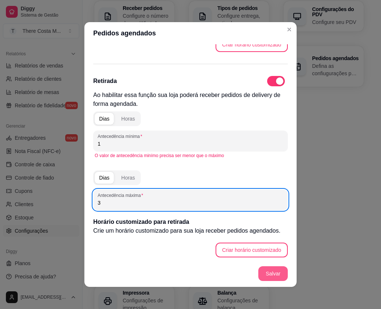
type input "3"
click at [267, 271] on button "Salvar" at bounding box center [273, 273] width 30 height 15
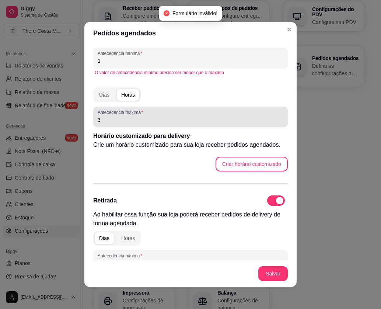
scroll to position [0, 0]
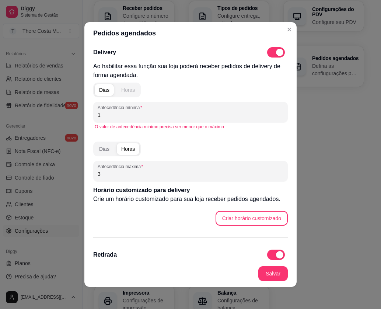
click at [128, 93] on div "Horas" at bounding box center [128, 89] width 14 height 7
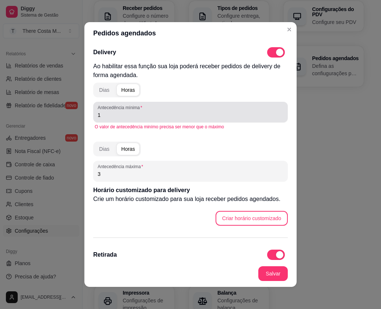
click at [108, 120] on div "Antecedência mínima 1" at bounding box center [190, 112] width 195 height 21
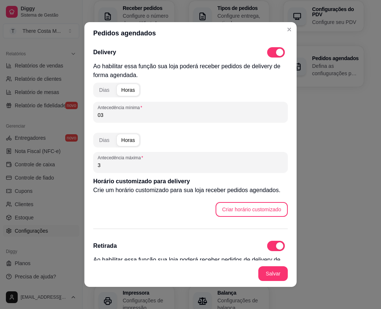
type input "0"
type input "01"
click at [114, 164] on input "3" at bounding box center [191, 165] width 186 height 7
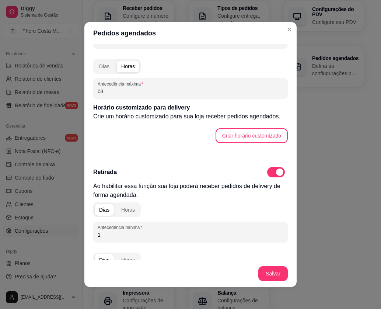
scroll to position [148, 0]
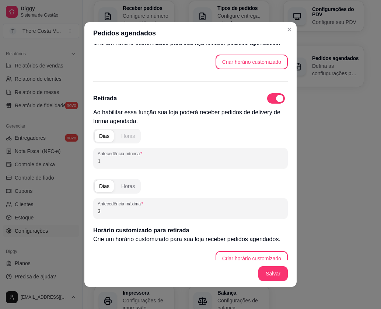
type input "03"
click at [127, 134] on div "Horas" at bounding box center [128, 135] width 14 height 7
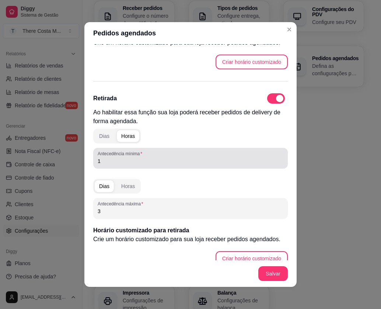
click at [114, 165] on div "1" at bounding box center [191, 158] width 186 height 15
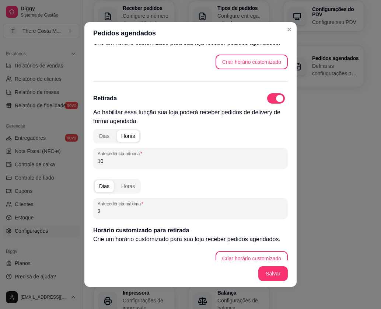
type input "1"
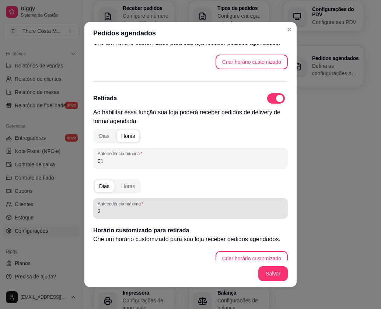
type input "01"
click at [126, 208] on input "3" at bounding box center [191, 211] width 186 height 7
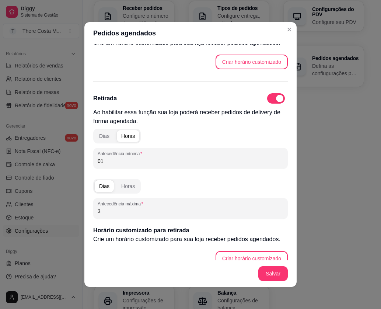
click at [126, 208] on input "3" at bounding box center [191, 211] width 186 height 7
click at [130, 188] on div "Horas" at bounding box center [128, 186] width 14 height 7
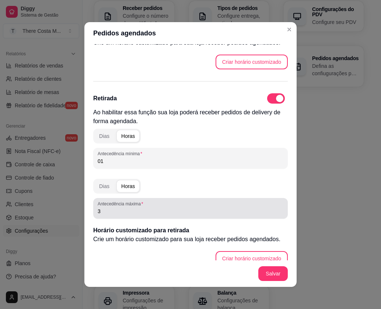
click at [119, 211] on input "3" at bounding box center [191, 211] width 186 height 7
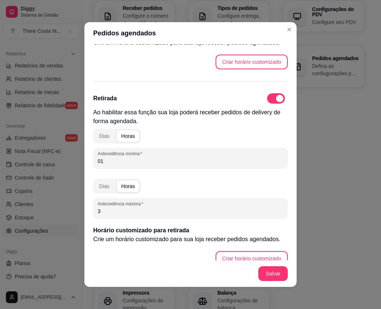
click at [119, 211] on input "3" at bounding box center [191, 211] width 186 height 7
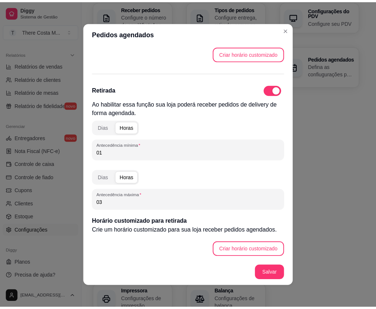
scroll to position [1, 0]
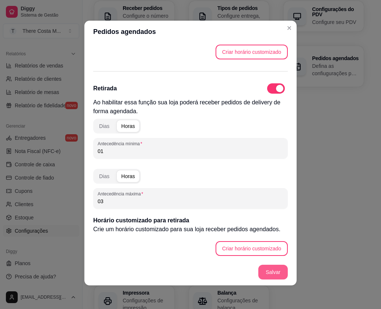
type input "03"
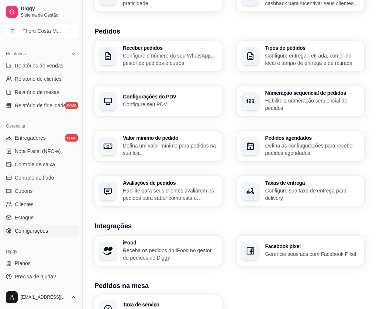
click at [218, 142] on p "Defina um valor mínimo para pedidos na sua loja" at bounding box center [170, 149] width 95 height 15
click at [265, 90] on h3 "Númeração sequencial de pedidos" at bounding box center [312, 92] width 95 height 5
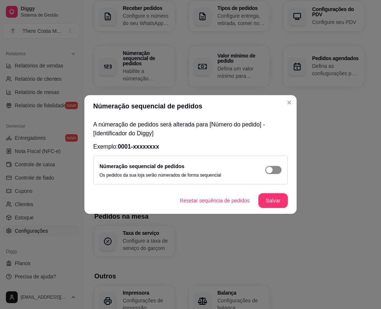
click at [273, 171] on button "button" at bounding box center [274, 170] width 16 height 8
click at [275, 200] on button "Salvar" at bounding box center [273, 200] width 30 height 15
click at [278, 198] on button "Salvar" at bounding box center [273, 201] width 29 height 14
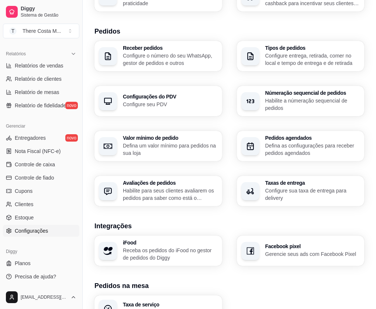
click at [218, 101] on p "Configure seu PDV" at bounding box center [170, 104] width 95 height 7
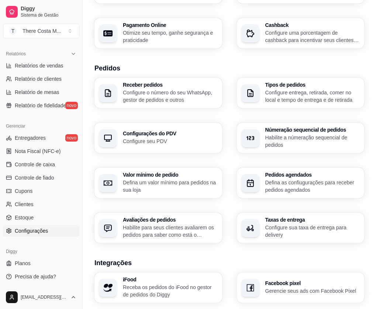
click at [265, 89] on p "Configure entrega, retirada, comer no local e tempo de entrega e de retirada" at bounding box center [312, 96] width 95 height 15
click at [159, 89] on p "Configure o número do seu WhatsApp, gestor de pedidos e outros" at bounding box center [170, 96] width 92 height 14
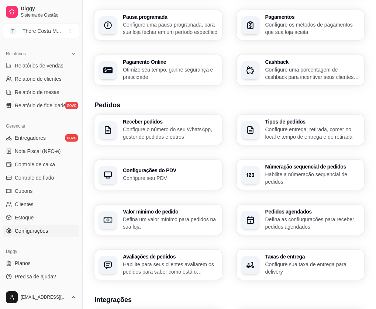
scroll to position [87, 0]
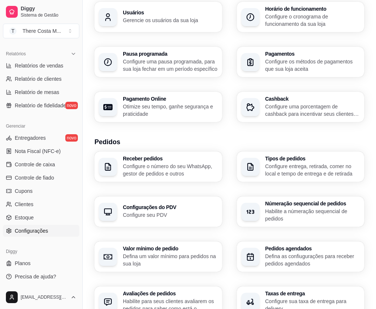
click at [265, 103] on p "Configure uma porcentagem de cashback para incentivar seus clientes a comprarem…" at bounding box center [312, 110] width 95 height 15
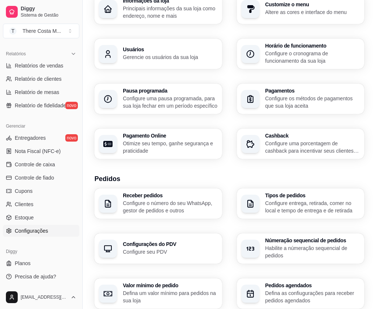
click at [265, 60] on p "Configure o cronograma de funcionamento da sua loja" at bounding box center [312, 57] width 95 height 15
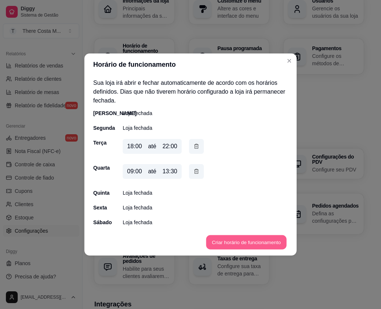
click at [246, 240] on button "Criar horário de funcionamento" at bounding box center [246, 242] width 80 height 14
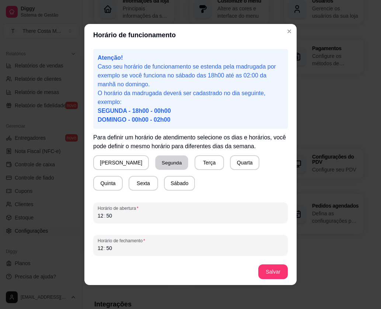
click at [156, 162] on button "Segunda" at bounding box center [172, 163] width 33 height 14
click at [111, 213] on div "50" at bounding box center [108, 215] width 7 height 7
click at [103, 219] on div "12 : 50" at bounding box center [191, 215] width 186 height 9
click at [103, 219] on div "12" at bounding box center [100, 215] width 7 height 7
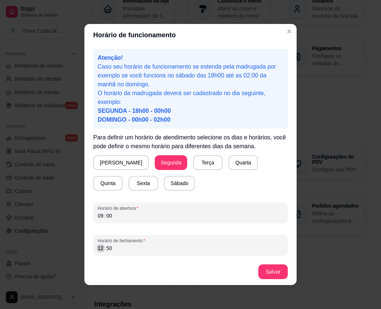
click at [98, 253] on div "Horário de fechamento 12 : 50" at bounding box center [190, 245] width 195 height 21
click at [262, 269] on button "Salvar" at bounding box center [273, 272] width 29 height 14
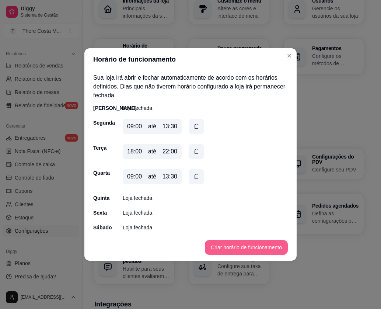
click at [238, 248] on button "Criar horário de funcionamento" at bounding box center [246, 247] width 83 height 15
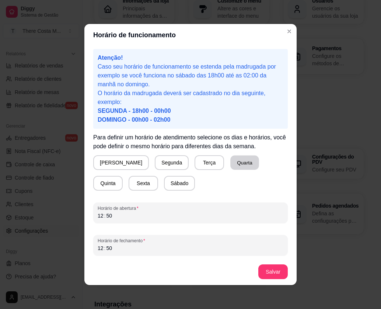
click at [230, 163] on button "Quarta" at bounding box center [244, 163] width 29 height 14
click at [98, 218] on div "12" at bounding box center [100, 215] width 7 height 7
click at [100, 253] on div "Horário de fechamento 12 : 50" at bounding box center [190, 245] width 195 height 21
click at [264, 273] on button "Salvar" at bounding box center [273, 271] width 30 height 15
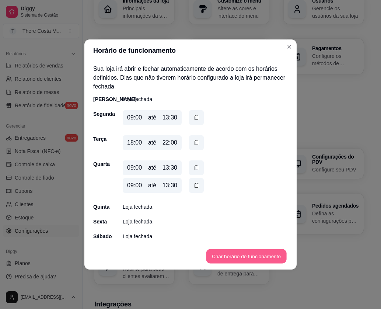
click at [243, 262] on button "Criar horário de funcionamento" at bounding box center [246, 256] width 80 height 14
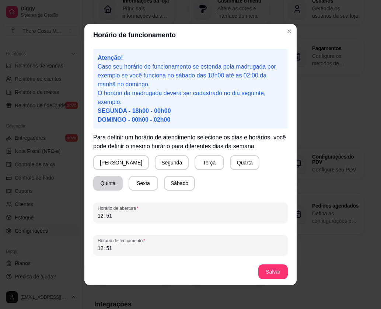
click at [123, 176] on button "Quinta" at bounding box center [108, 183] width 30 height 15
click at [121, 218] on div "12 : 51" at bounding box center [191, 215] width 186 height 9
click at [100, 214] on div "12" at bounding box center [100, 215] width 7 height 7
click at [99, 249] on div "12" at bounding box center [100, 247] width 7 height 7
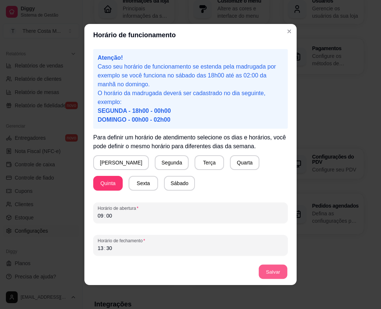
click at [270, 276] on button "Salvar" at bounding box center [273, 272] width 29 height 14
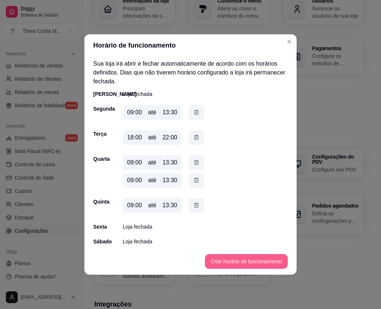
click at [228, 254] on button "Criar horário de funcionamento" at bounding box center [246, 261] width 83 height 15
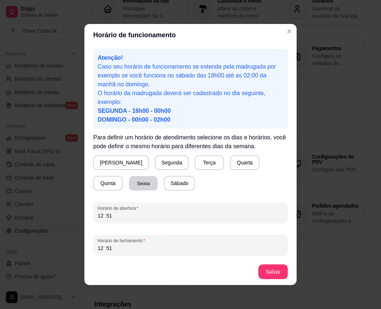
click at [129, 187] on button "Sexta" at bounding box center [143, 183] width 29 height 14
click at [101, 216] on div "12" at bounding box center [100, 215] width 7 height 7
click at [100, 249] on div "12" at bounding box center [100, 247] width 7 height 7
click at [262, 272] on button "Salvar" at bounding box center [273, 271] width 30 height 15
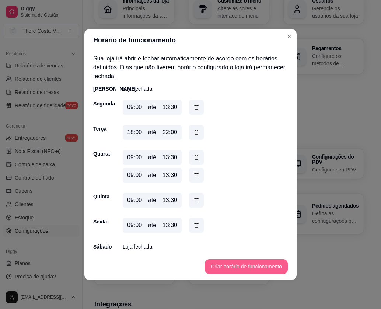
click at [226, 267] on button "Criar horário de funcionamento" at bounding box center [246, 266] width 83 height 15
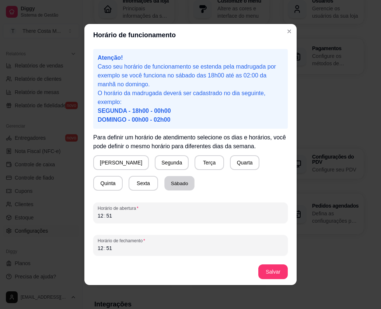
click at [164, 184] on button "Sábado" at bounding box center [179, 183] width 30 height 14
click at [104, 216] on div ":" at bounding box center [105, 215] width 3 height 7
click at [100, 249] on div "12" at bounding box center [100, 247] width 7 height 7
click at [268, 273] on button "Salvar" at bounding box center [273, 271] width 30 height 15
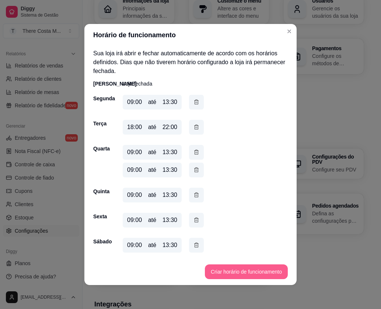
click at [225, 273] on button "Criar horário de funcionamento" at bounding box center [246, 271] width 83 height 15
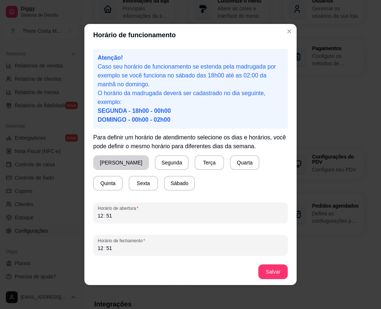
click at [118, 157] on button "[PERSON_NAME]" at bounding box center [121, 162] width 56 height 15
click at [96, 216] on div "Horário de abertura 12 : 51" at bounding box center [190, 212] width 195 height 21
click at [101, 246] on div "12" at bounding box center [100, 247] width 7 height 7
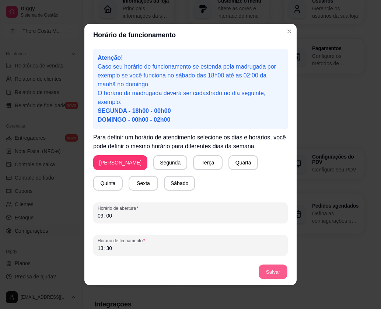
click at [274, 267] on button "Salvar" at bounding box center [273, 272] width 29 height 14
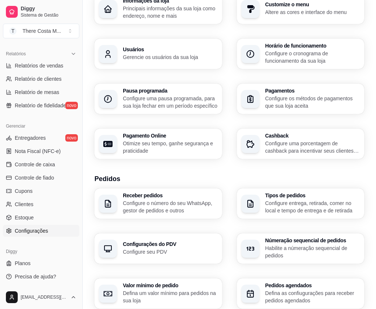
scroll to position [14, 0]
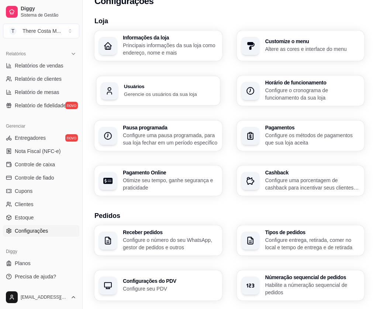
click at [216, 90] on p "Gerencie os usuários da sua loja" at bounding box center [170, 93] width 92 height 7
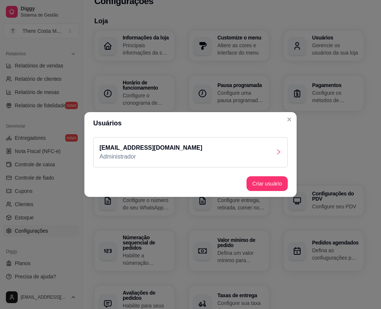
click at [282, 150] on div "[EMAIL_ADDRESS][DOMAIN_NAME] Administrador" at bounding box center [190, 152] width 195 height 30
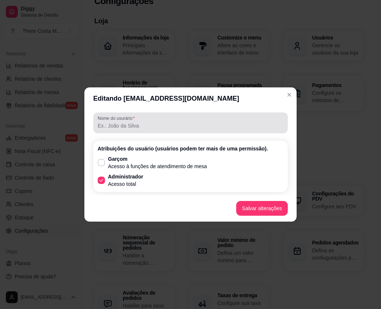
click at [260, 120] on div at bounding box center [191, 122] width 186 height 15
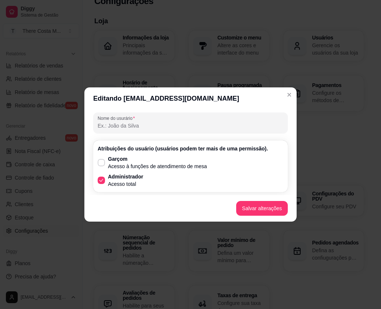
type input "H"
type input "[PERSON_NAME]"
click at [261, 208] on button "Salvar alterações" at bounding box center [262, 208] width 52 height 15
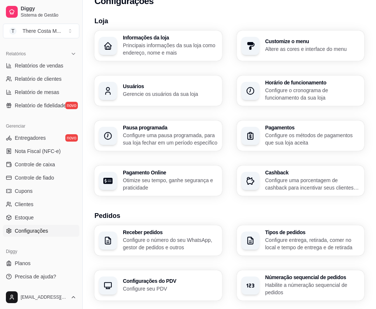
click at [218, 90] on p "Gerencie os usuários da sua loja" at bounding box center [170, 93] width 95 height 7
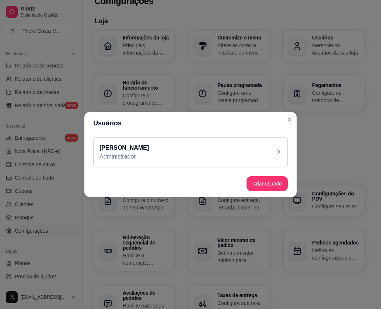
click at [229, 155] on div "[PERSON_NAME] Administrador" at bounding box center [190, 152] width 195 height 30
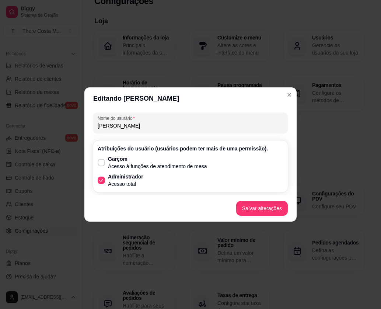
click at [134, 122] on input "[PERSON_NAME]" at bounding box center [191, 125] width 186 height 7
type input "THERE [PERSON_NAME]"
click at [271, 208] on button "Salvar alterações" at bounding box center [262, 208] width 52 height 15
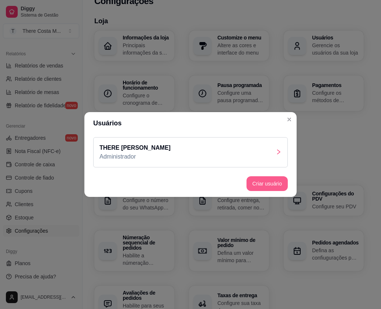
click at [282, 183] on button "Criar usuário" at bounding box center [267, 183] width 41 height 15
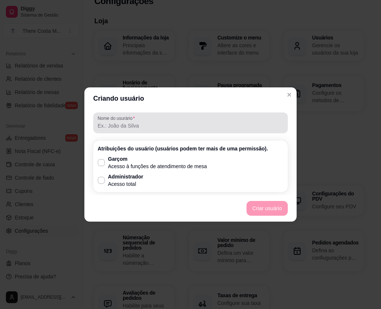
click at [148, 121] on div at bounding box center [191, 122] width 186 height 15
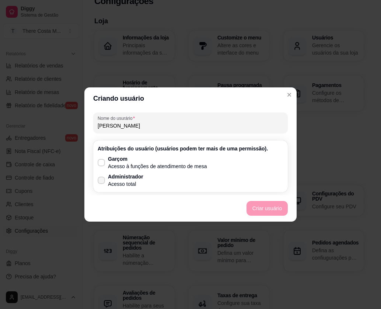
type input "[PERSON_NAME]"
click at [121, 185] on p "Acesso total" at bounding box center [125, 183] width 35 height 7
click at [102, 185] on input "Administrador Acesso total" at bounding box center [99, 184] width 5 height 5
checkbox input "true"
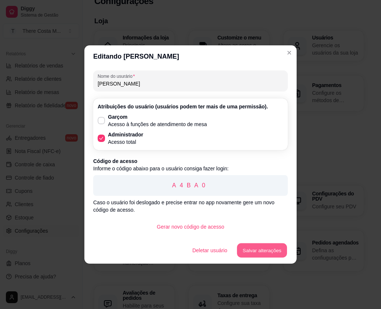
click at [271, 251] on button "Salvar alterações" at bounding box center [262, 250] width 50 height 14
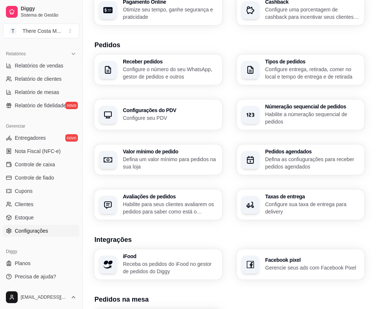
scroll to position [235, 0]
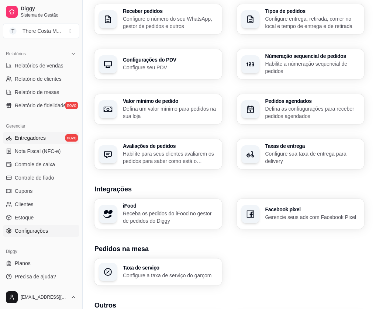
click at [45, 140] on link "Entregadores novo" at bounding box center [41, 138] width 76 height 12
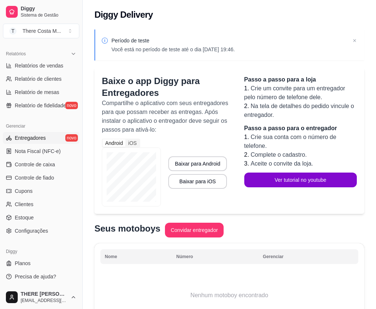
scroll to position [52, 0]
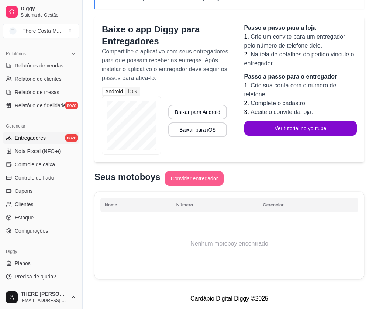
click at [205, 171] on button "Convidar entregador" at bounding box center [194, 178] width 59 height 15
click at [202, 180] on button "Convidar entregador" at bounding box center [194, 178] width 59 height 15
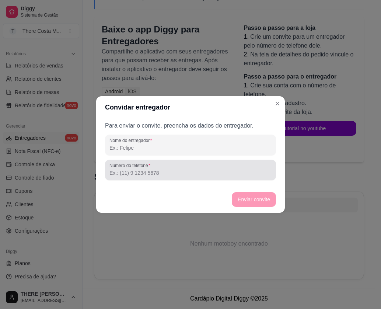
click at [202, 171] on input "Número do telefone" at bounding box center [191, 172] width 162 height 7
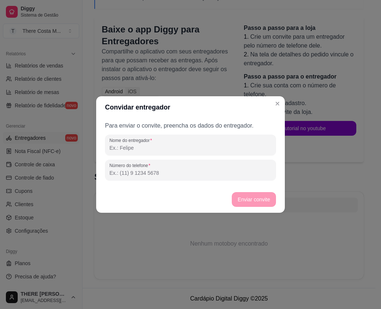
click at [172, 145] on input "Nome do entregador" at bounding box center [191, 147] width 162 height 7
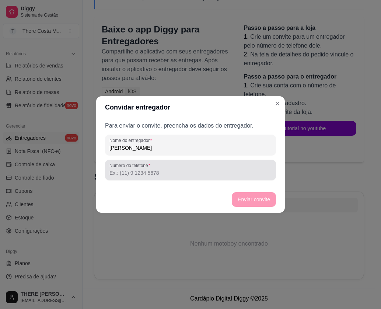
type input "[PERSON_NAME]"
click at [172, 174] on input "Número do telefone" at bounding box center [191, 172] width 162 height 7
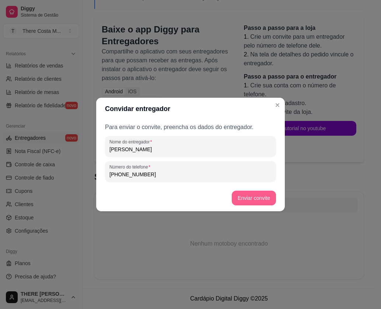
type input "[PHONE_NUMBER]"
click at [249, 203] on button "Enviar convite" at bounding box center [254, 198] width 43 height 14
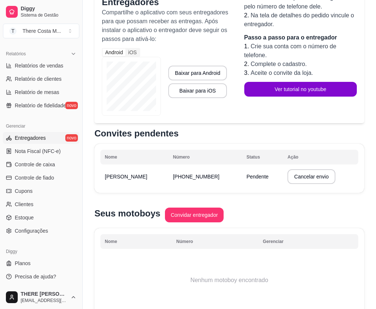
scroll to position [57, 0]
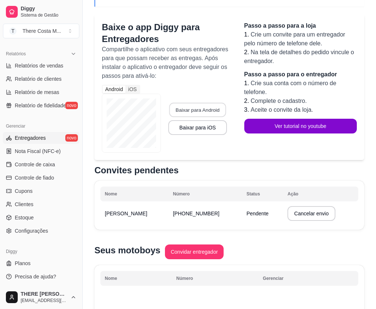
click at [199, 109] on button "Baixar para Android" at bounding box center [197, 110] width 57 height 14
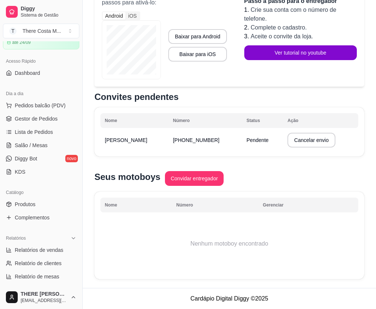
scroll to position [0, 0]
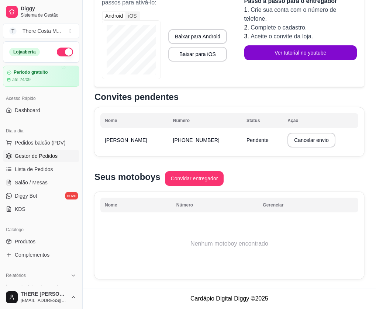
click at [47, 157] on span "Gestor de Pedidos" at bounding box center [36, 155] width 43 height 7
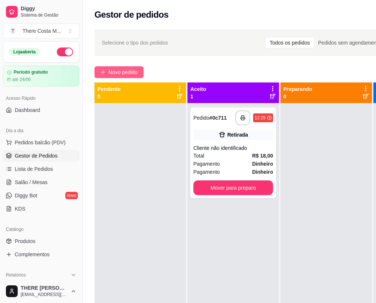
click at [120, 72] on span "Novo pedido" at bounding box center [122, 72] width 29 height 8
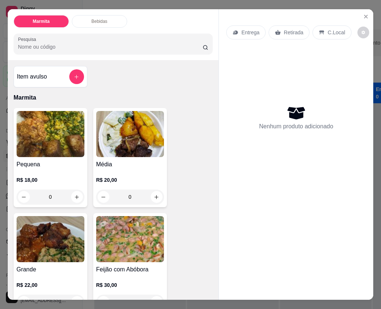
click at [64, 139] on img at bounding box center [51, 134] width 68 height 46
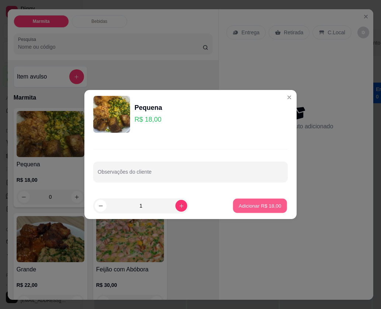
click at [267, 207] on p "Adicionar R$ 18,00" at bounding box center [260, 205] width 43 height 7
type input "1"
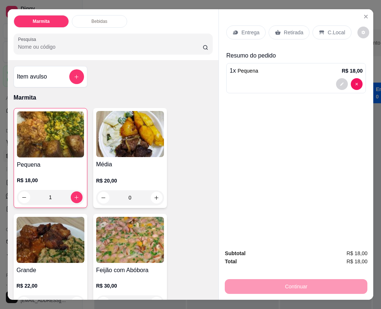
click at [242, 29] on p "Entrega" at bounding box center [251, 32] width 18 height 7
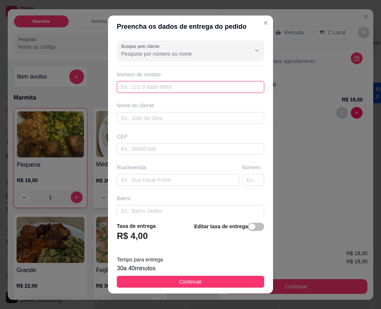
click at [171, 85] on input "text" at bounding box center [191, 87] width 148 height 12
type input "[PHONE_NUMBER]"
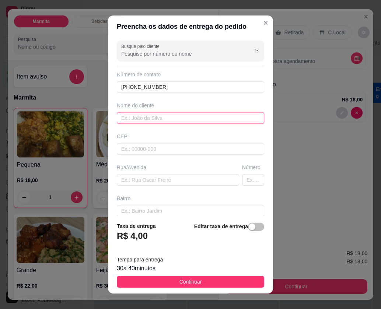
click at [173, 122] on input "text" at bounding box center [191, 118] width 148 height 12
type input "j"
type input "[PERSON_NAME]"
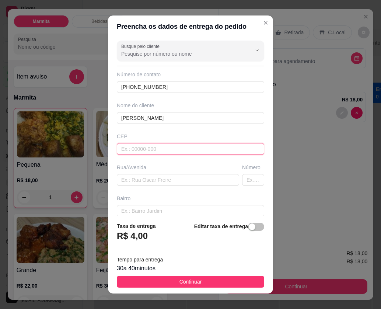
click at [173, 144] on input "text" at bounding box center [191, 149] width 148 height 12
type input "18440000"
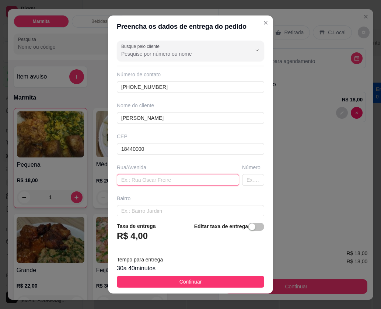
click at [180, 179] on input "text" at bounding box center [178, 180] width 122 height 12
type input "Itaberá"
type input "[PERSON_NAME]"
type input "100"
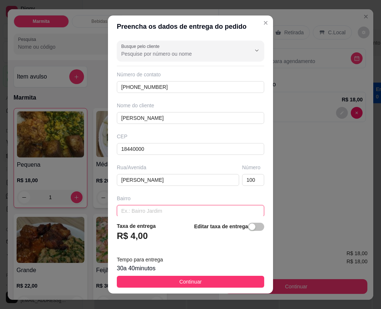
click at [173, 214] on input "text" at bounding box center [191, 211] width 148 height 12
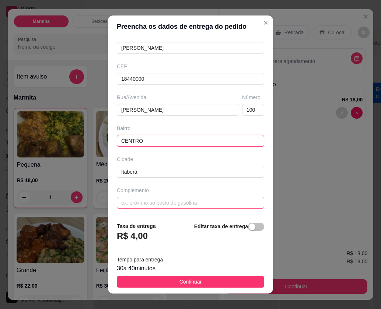
type input "CENTRO"
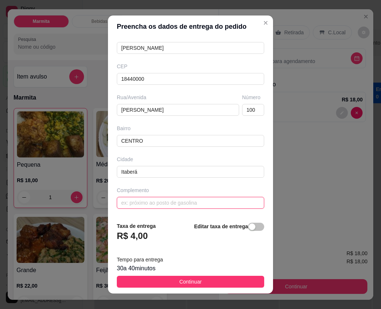
click at [184, 207] on input "text" at bounding box center [191, 203] width 148 height 12
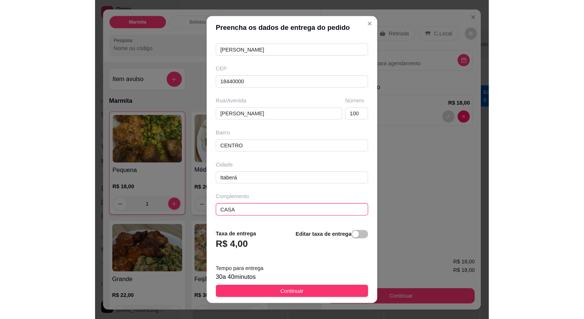
scroll to position [8, 0]
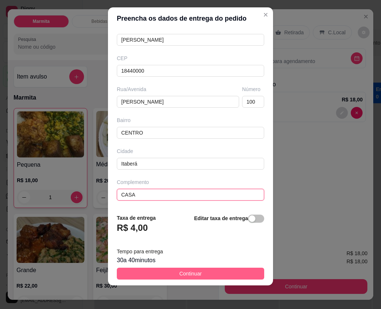
type input "CASA"
click at [228, 271] on button "Continuar" at bounding box center [191, 274] width 148 height 12
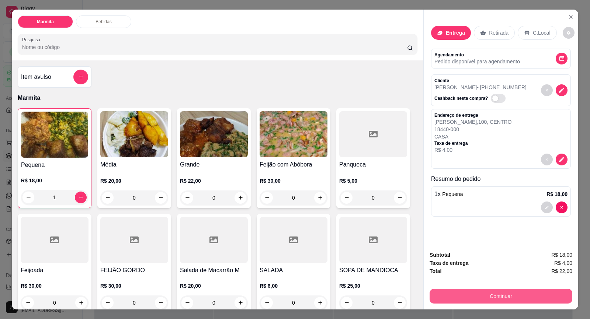
click at [381, 292] on button "Continuar" at bounding box center [501, 296] width 143 height 15
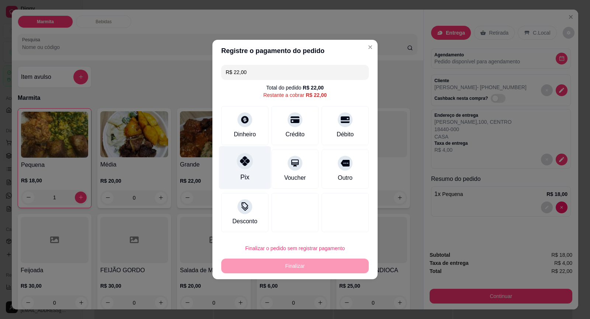
click at [249, 166] on div at bounding box center [245, 161] width 16 height 16
type input "R$ 0,00"
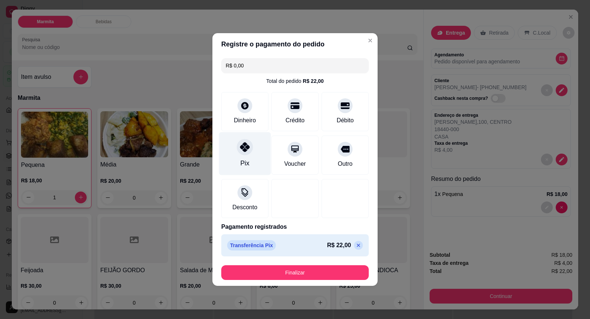
click at [245, 148] on icon at bounding box center [245, 147] width 10 height 10
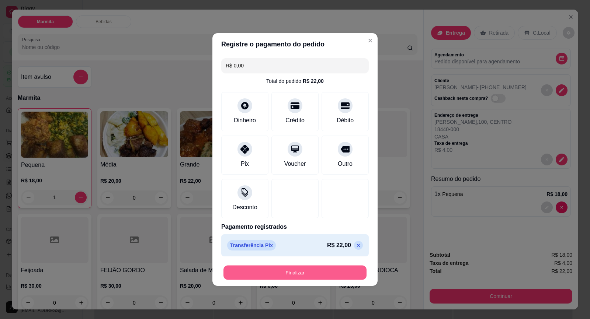
click at [295, 271] on button "Finalizar" at bounding box center [294, 273] width 143 height 14
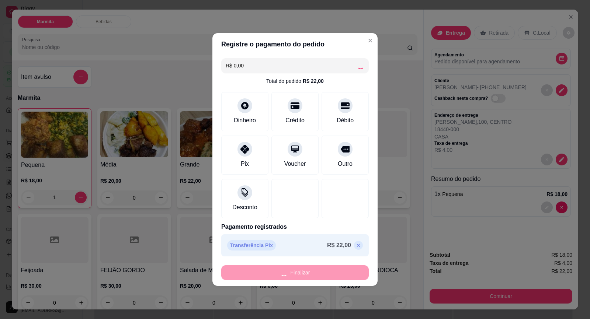
type input "0"
type input "-R$ 22,00"
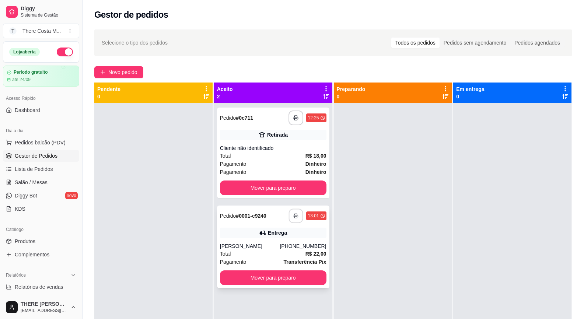
click at [294, 217] on icon "button" at bounding box center [296, 216] width 5 height 5
click at [282, 280] on button "Mover para preparo" at bounding box center [273, 278] width 103 height 14
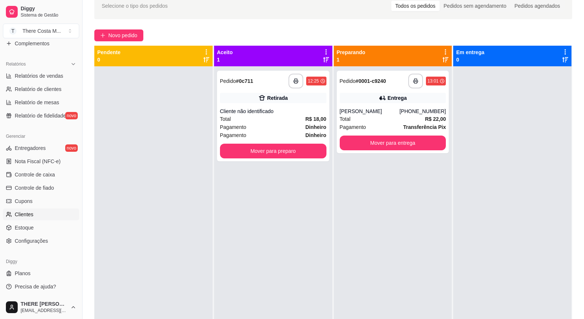
scroll to position [112, 0]
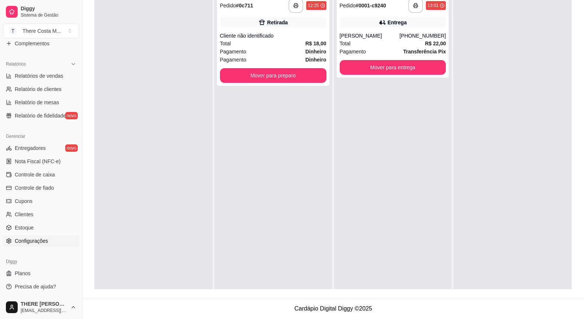
click at [48, 240] on link "Configurações" at bounding box center [41, 241] width 76 height 12
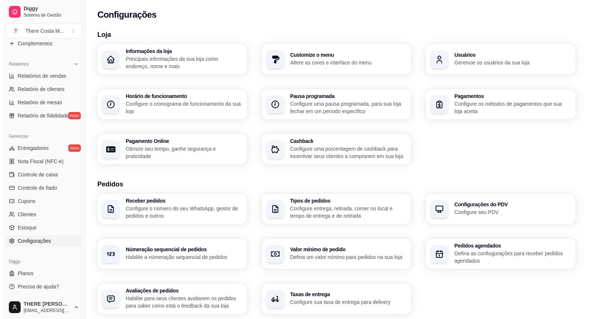
scroll to position [197, 0]
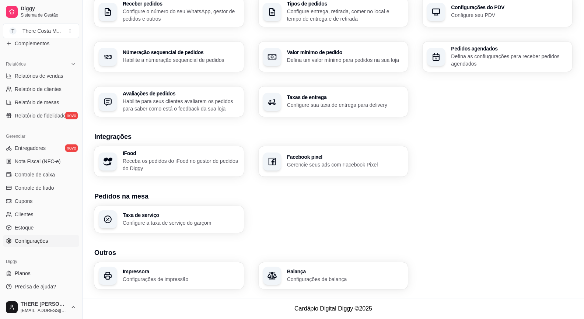
click at [177, 282] on p "Configurações de impressão" at bounding box center [181, 279] width 117 height 7
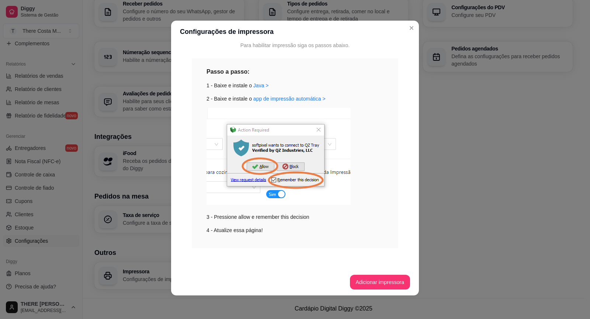
scroll to position [72, 0]
click at [378, 285] on button "Adicionar impressora" at bounding box center [380, 282] width 59 height 14
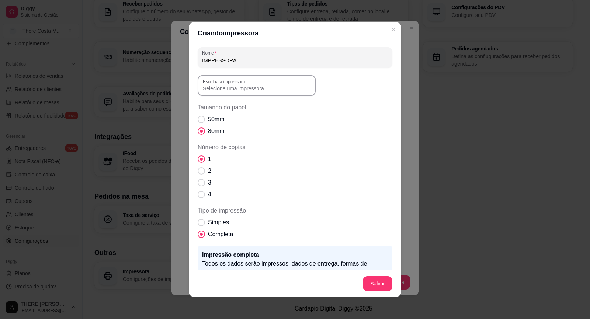
click at [286, 94] on button "Escolha a impressora: Selecione uma impressora" at bounding box center [257, 85] width 118 height 21
click at [233, 156] on span "ELGIN i9(USB)" at bounding box center [250, 154] width 95 height 7
type input "ELGIN i9(USB)"
select select "ELGIN i9(USB)"
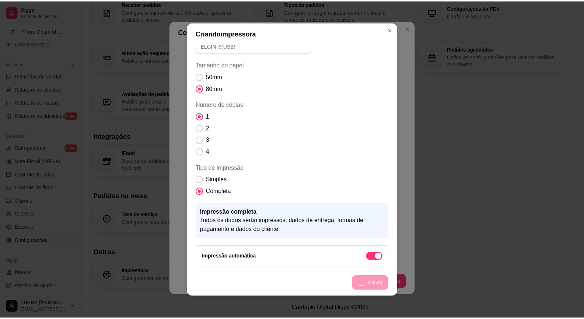
scroll to position [15, 0]
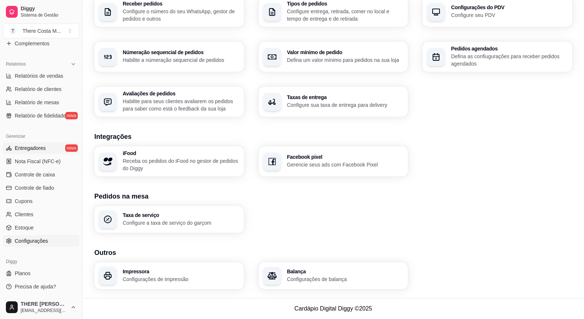
click at [64, 149] on link "Entregadores novo" at bounding box center [41, 148] width 76 height 12
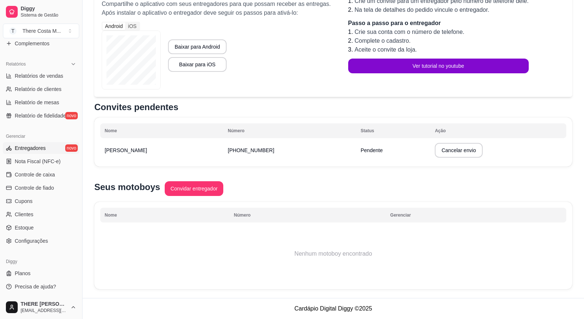
scroll to position [17, 0]
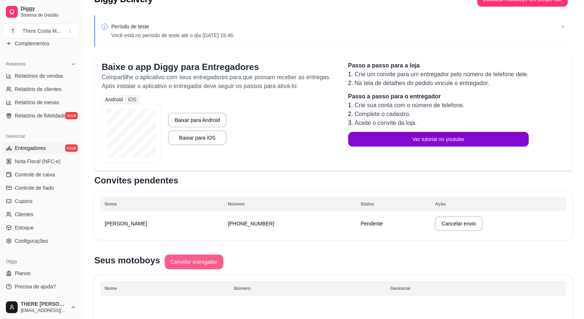
click at [181, 263] on button "Convidar entregador" at bounding box center [194, 262] width 59 height 15
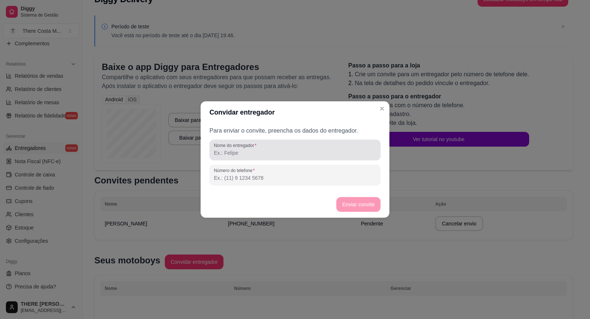
click at [253, 155] on input "Nome do entregador" at bounding box center [295, 152] width 162 height 7
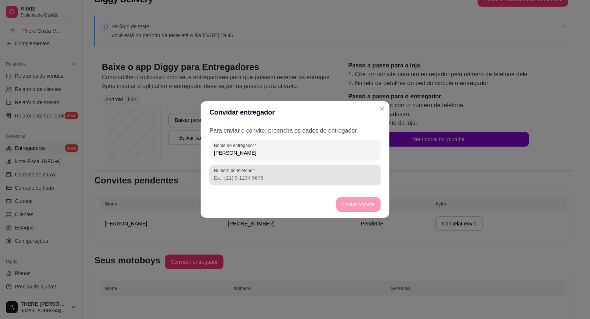
type input "[PERSON_NAME]"
click at [251, 176] on input "Número do telefone" at bounding box center [295, 177] width 162 height 7
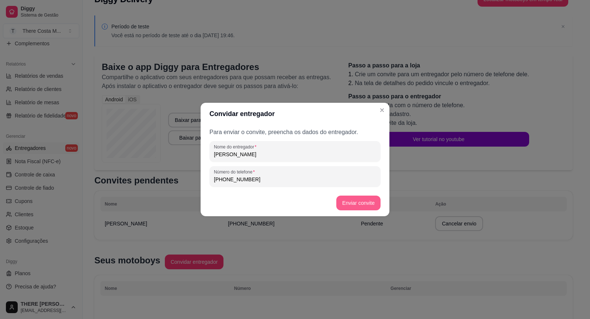
type input "[PHONE_NUMBER]"
click at [372, 206] on button "Enviar convite" at bounding box center [358, 203] width 44 height 15
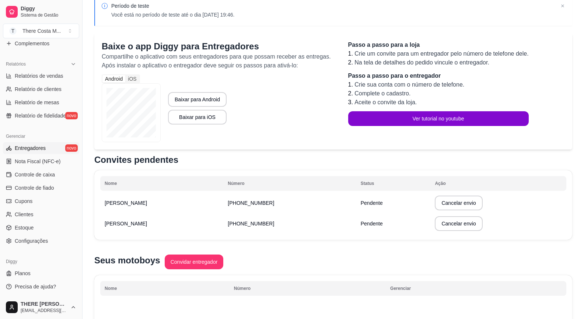
scroll to position [0, 0]
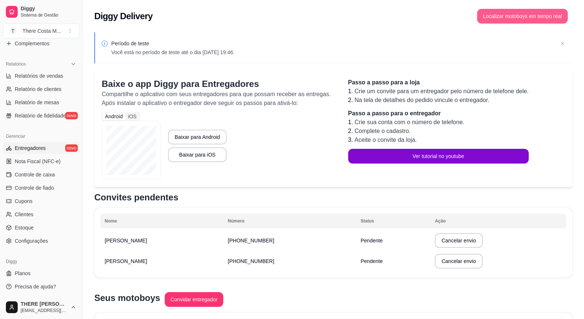
click at [381, 20] on button "Localizar motoboys em tempo real" at bounding box center [523, 16] width 91 height 15
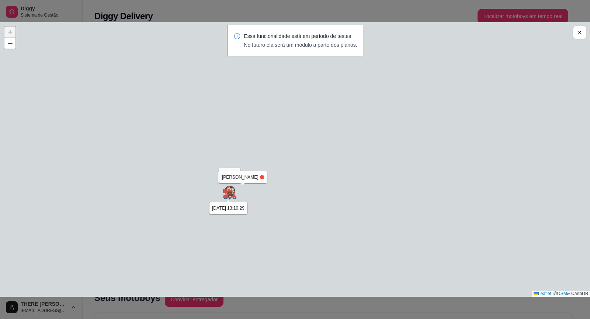
click at [229, 183] on div "Sua loja [PERSON_NAME] [DATE] 13:10:29 [PERSON_NAME] [DATE] 13:10:29 + − Leafle…" at bounding box center [295, 159] width 590 height 275
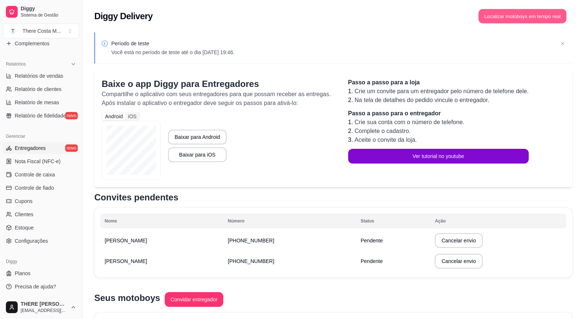
click at [381, 17] on button "Localizar motoboys em tempo real" at bounding box center [523, 16] width 88 height 14
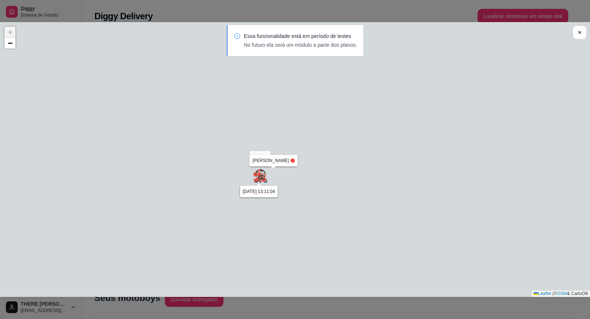
click at [267, 143] on div "Sua loja [PERSON_NAME] [DATE] 13:11:04 [PERSON_NAME] [DATE] 13:11:04 + − Leafle…" at bounding box center [295, 159] width 590 height 275
click at [267, 166] on div "Sua loja [PERSON_NAME] [DATE] 13:11:04 [PERSON_NAME] [DATE] 13:11:04 + − Leafle…" at bounding box center [295, 159] width 590 height 275
click at [12, 31] on div "Essa funcionalidade está em período de testes No futuro ela será um módulo a pa…" at bounding box center [295, 44] width 590 height 38
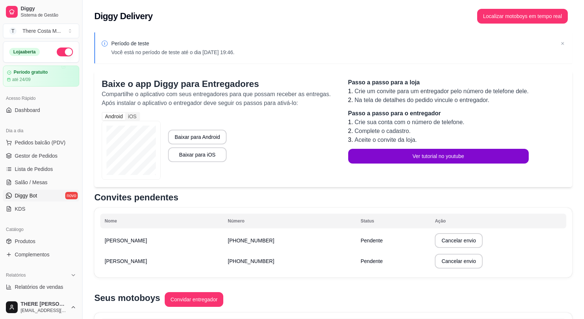
click at [32, 193] on span "Diggy Bot" at bounding box center [26, 195] width 22 height 7
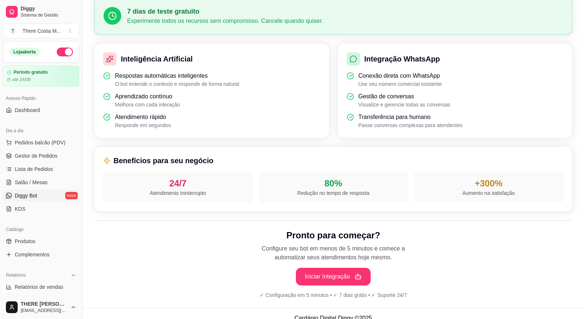
scroll to position [194, 0]
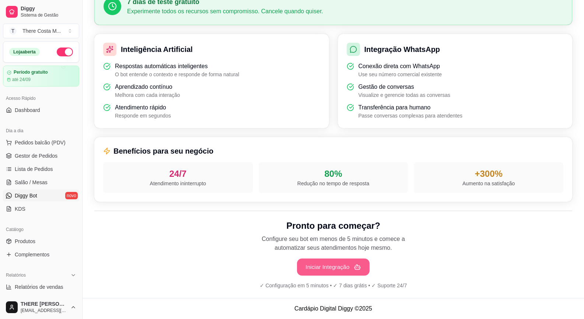
click at [359, 271] on button "Iniciar Integração" at bounding box center [333, 267] width 73 height 17
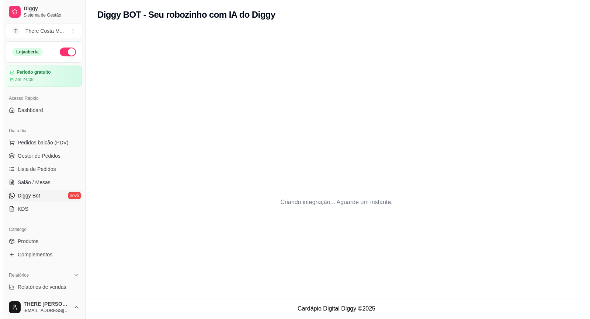
scroll to position [0, 0]
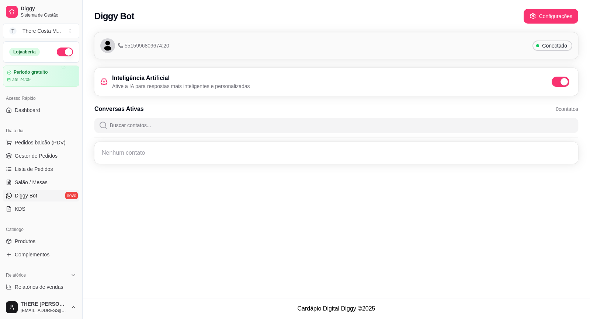
click at [141, 154] on div "Nenhum contato" at bounding box center [336, 152] width 475 height 13
click at [381, 14] on button "Configurações" at bounding box center [550, 16] width 53 height 14
click at [32, 194] on span "Diggy Bot" at bounding box center [26, 195] width 22 height 7
click at [24, 195] on span "Diggy Bot" at bounding box center [26, 195] width 22 height 7
click at [59, 194] on link "Diggy Bot novo" at bounding box center [41, 196] width 76 height 12
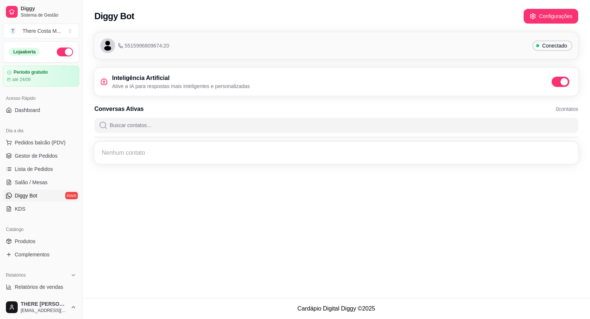
click at [41, 103] on div "Acesso Rápido" at bounding box center [41, 99] width 76 height 12
click at [41, 109] on link "Dashboard" at bounding box center [41, 110] width 76 height 12
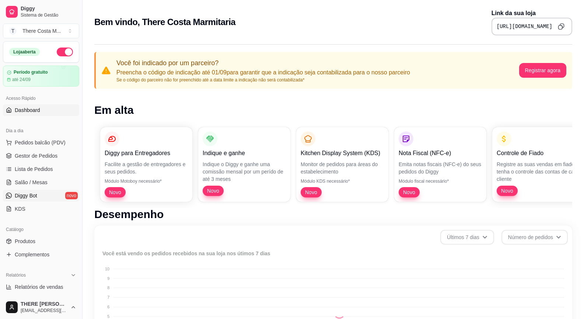
click at [24, 199] on link "Diggy Bot novo" at bounding box center [41, 196] width 76 height 12
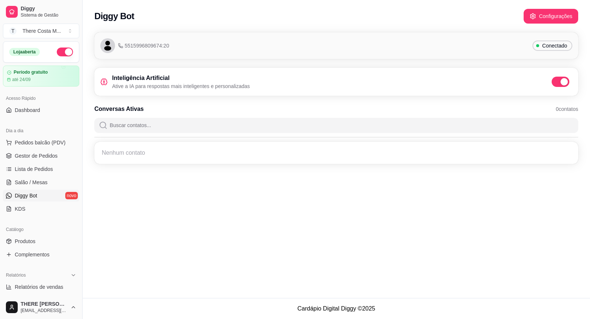
click at [381, 44] on span "Conectado" at bounding box center [554, 45] width 31 height 7
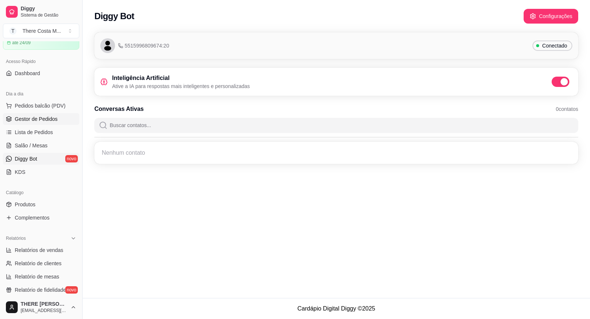
scroll to position [74, 0]
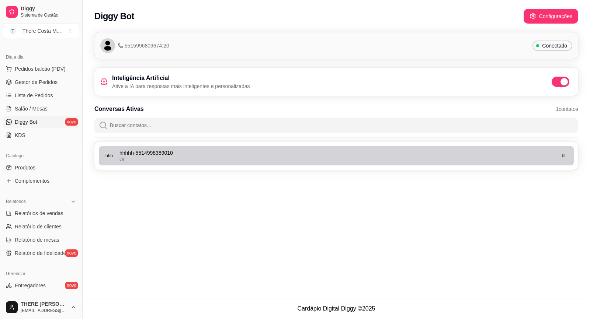
click at [186, 160] on div "Oi" at bounding box center [336, 160] width 435 height 6
click at [381, 154] on icon "button" at bounding box center [563, 156] width 4 height 4
click at [123, 151] on p "hhhhh - 5514998389010" at bounding box center [336, 152] width 435 height 7
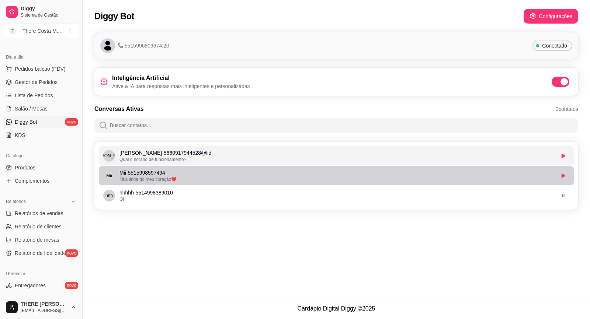
click at [179, 174] on p "Mii - 5515998597494" at bounding box center [336, 172] width 435 height 7
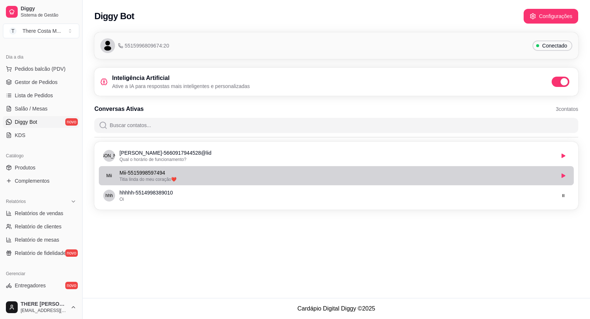
click at [212, 185] on li "[PERSON_NAME] - 5515998597494 [PERSON_NAME] do meu coração❤️" at bounding box center [336, 175] width 475 height 19
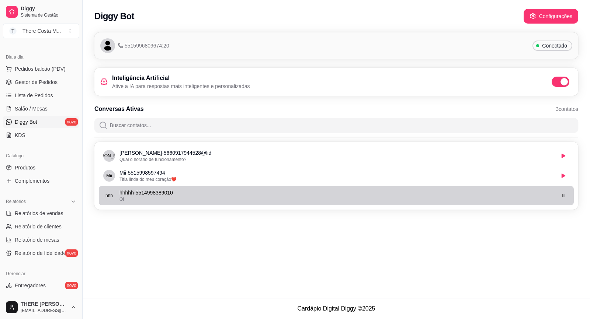
click at [173, 190] on p "hhhhh - 5514998389010" at bounding box center [336, 192] width 435 height 7
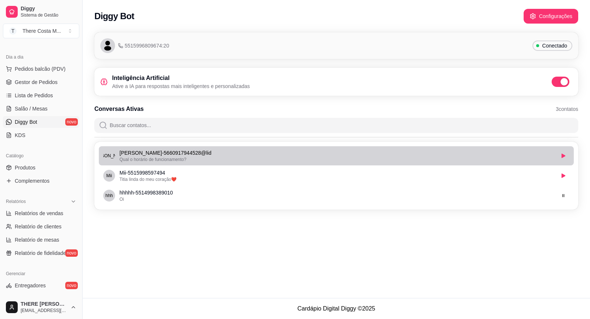
click at [171, 162] on span "Qual o horário de funcionamento?" at bounding box center [152, 159] width 67 height 5
click at [381, 156] on icon "button" at bounding box center [564, 156] width 4 height 4
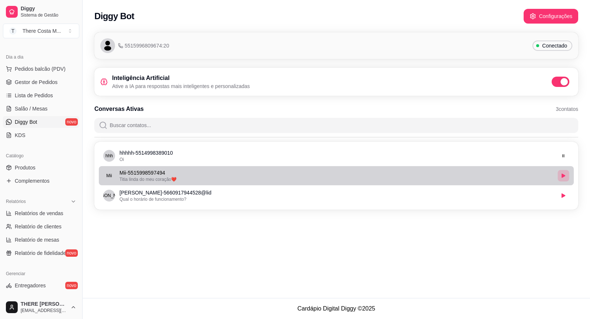
click at [381, 175] on button "button" at bounding box center [563, 175] width 11 height 11
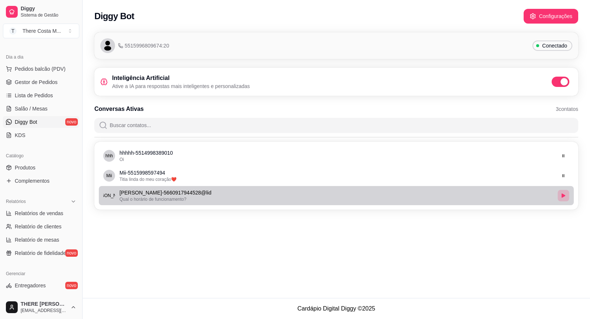
click at [381, 194] on icon "button" at bounding box center [563, 196] width 4 height 4
click at [381, 195] on icon "button" at bounding box center [564, 196] width 4 height 4
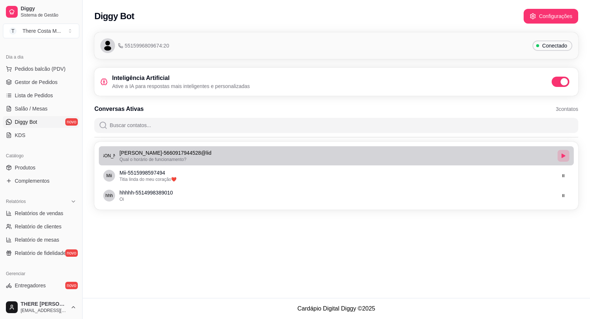
click at [381, 154] on icon "button" at bounding box center [563, 156] width 4 height 4
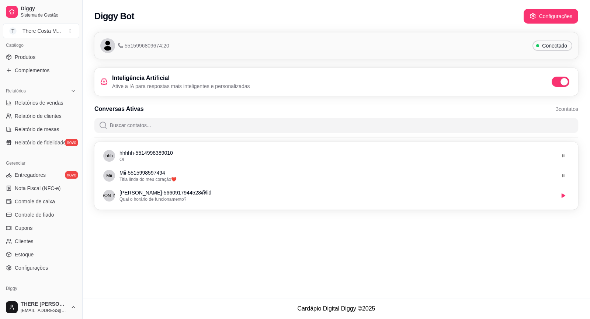
scroll to position [211, 0]
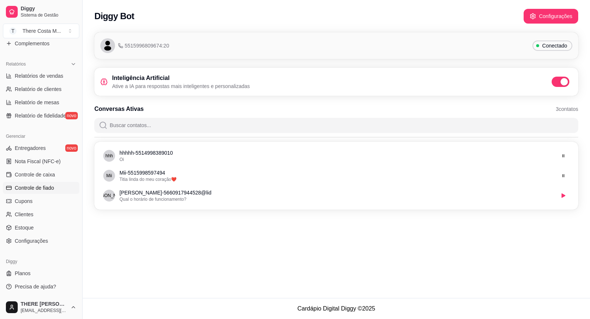
click at [49, 189] on span "Controle de fiado" at bounding box center [34, 187] width 39 height 7
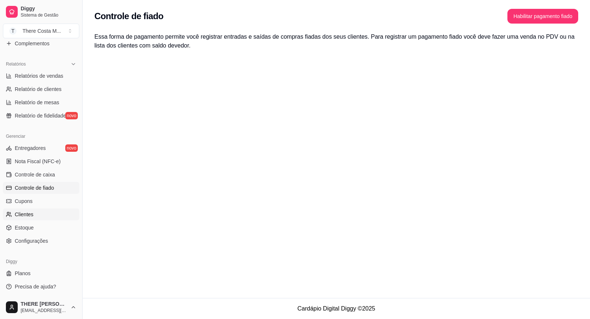
click at [33, 218] on link "Clientes" at bounding box center [41, 215] width 76 height 12
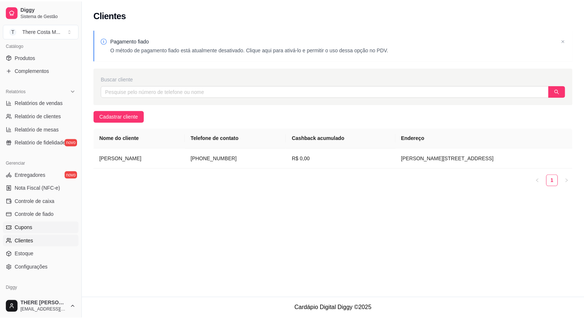
scroll to position [211, 0]
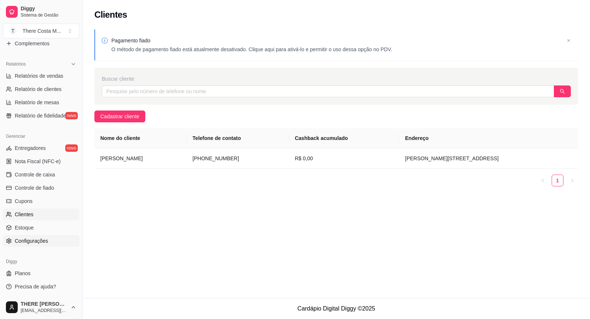
click at [39, 240] on span "Configurações" at bounding box center [31, 240] width 33 height 7
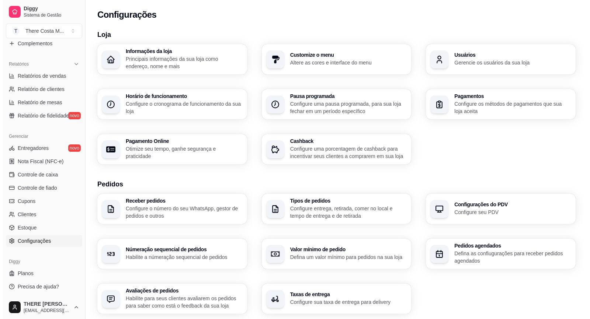
scroll to position [37, 0]
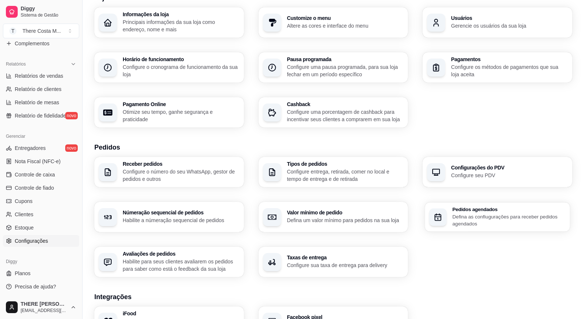
click at [479, 214] on p "Defina as confiugurações para receber pedidos agendados" at bounding box center [509, 220] width 113 height 14
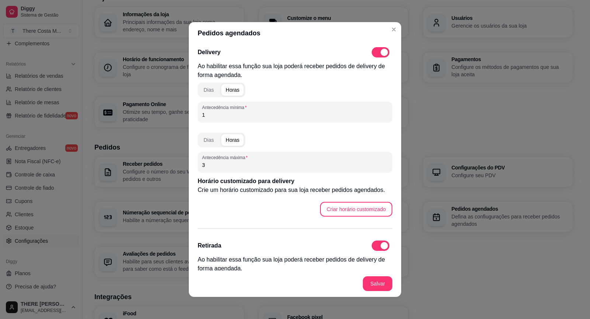
drag, startPoint x: 213, startPoint y: 116, endPoint x: 152, endPoint y: 103, distance: 62.0
click at [152, 103] on div "Pedidos agendados Delivery Ao habilitar essa função sua loja poderá receber ped…" at bounding box center [295, 159] width 590 height 319
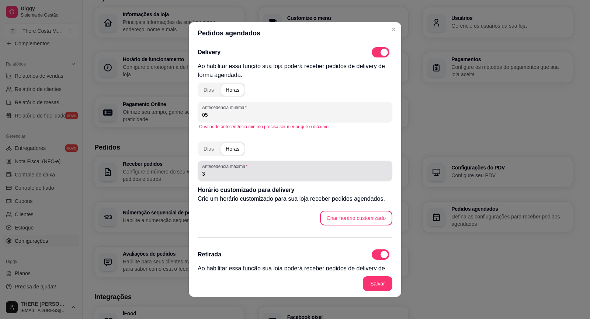
type input "05"
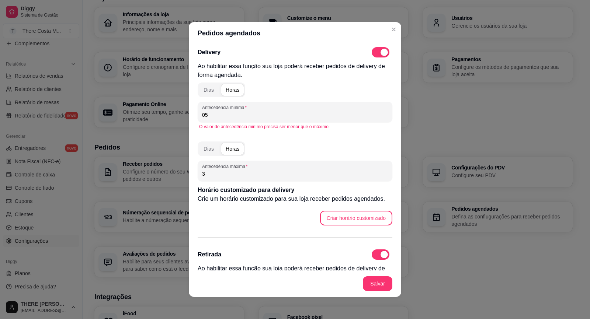
drag, startPoint x: 225, startPoint y: 172, endPoint x: 174, endPoint y: 173, distance: 50.2
click at [174, 173] on div "Pedidos agendados Delivery Ao habilitar essa função sua loja poderá receber ped…" at bounding box center [295, 159] width 590 height 319
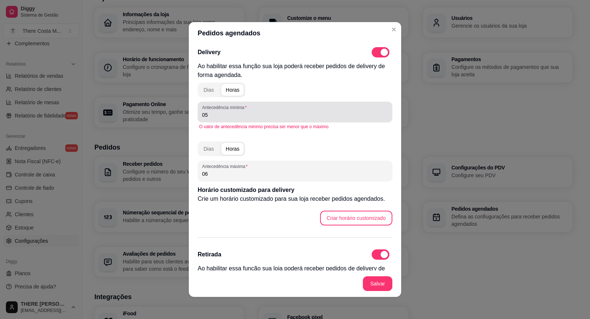
type input "06"
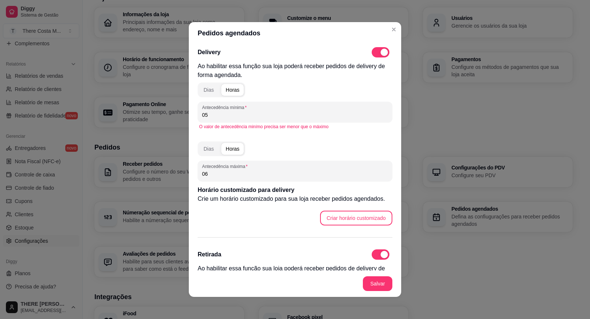
drag, startPoint x: 185, startPoint y: 118, endPoint x: 182, endPoint y: 118, distance: 3.8
click at [182, 118] on div "Pedidos agendados Delivery Ao habilitar essa função sua loja poderá receber ped…" at bounding box center [295, 159] width 590 height 319
drag, startPoint x: 229, startPoint y: 114, endPoint x: 130, endPoint y: 111, distance: 99.6
click at [130, 111] on div "Pedidos agendados Delivery Ao habilitar essa função sua loja poderá receber ped…" at bounding box center [295, 159] width 590 height 319
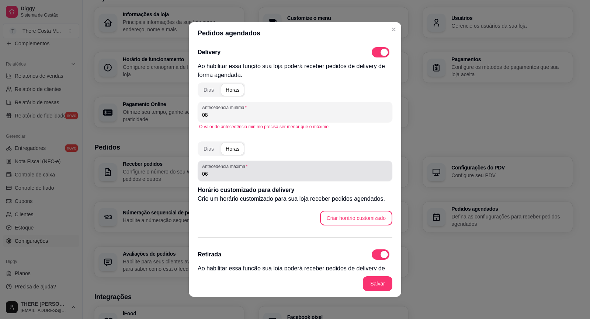
type input "08"
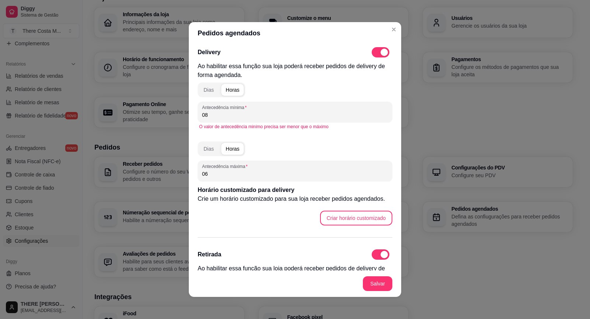
drag, startPoint x: 216, startPoint y: 176, endPoint x: 149, endPoint y: 182, distance: 67.4
click at [149, 182] on div "Pedidos agendados Delivery Ao habilitar essa função sua loja poderá receber ped…" at bounding box center [295, 159] width 590 height 319
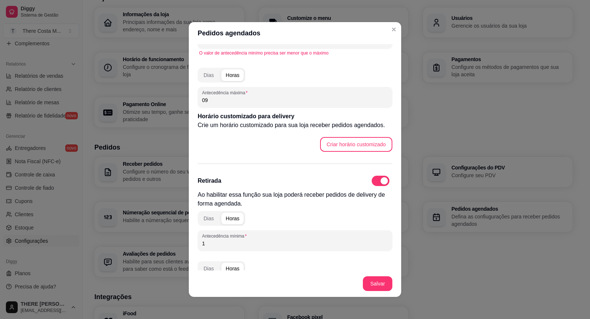
scroll to position [148, 0]
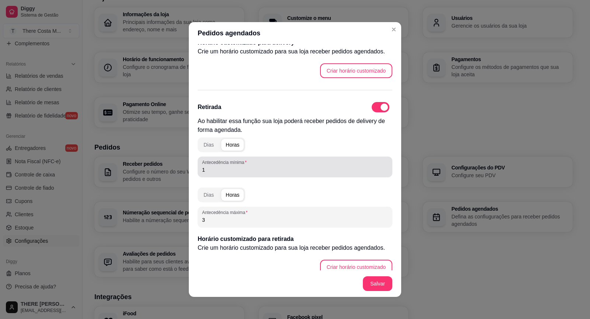
type input "09"
drag, startPoint x: 225, startPoint y: 171, endPoint x: 155, endPoint y: 167, distance: 70.5
click at [155, 167] on div "Pedidos agendados Delivery Ao habilitar essa função sua loja poderá receber ped…" at bounding box center [295, 159] width 590 height 319
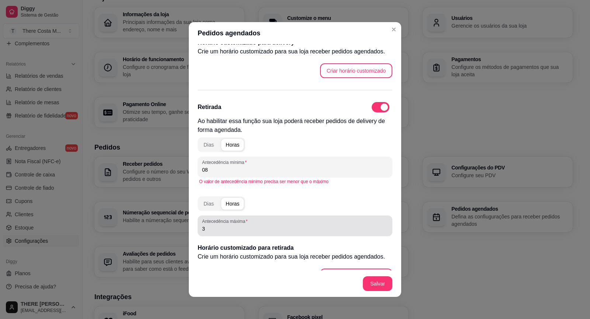
type input "08"
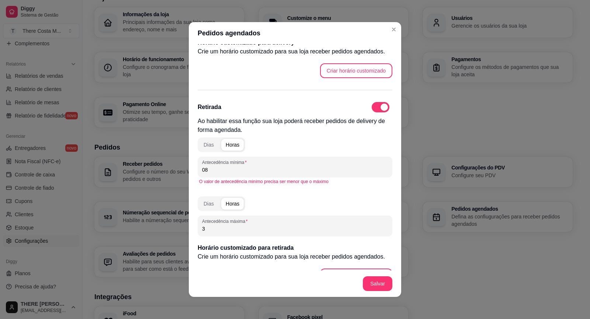
drag, startPoint x: 233, startPoint y: 229, endPoint x: 151, endPoint y: 233, distance: 82.3
click at [151, 233] on div "Pedidos agendados Delivery Ao habilitar essa função sua loja poderá receber ped…" at bounding box center [295, 159] width 590 height 319
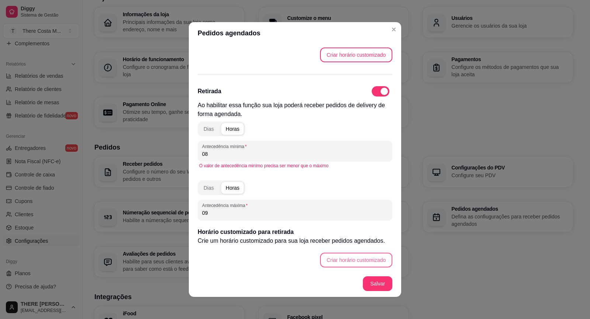
type input "09"
click at [365, 260] on button "Criar horário customizado" at bounding box center [356, 260] width 72 height 15
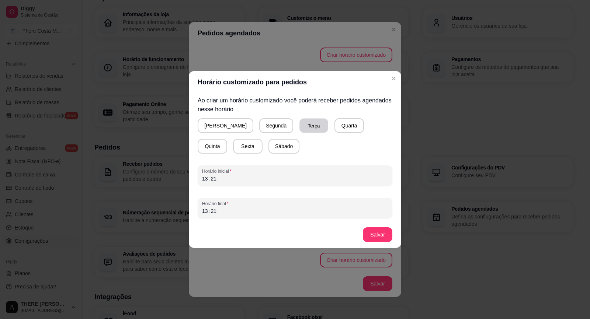
click at [302, 130] on button "Terça" at bounding box center [313, 126] width 29 height 14
click at [222, 180] on div "13 : 21" at bounding box center [295, 178] width 186 height 9
click at [180, 211] on div "Horário customizado para pedidos Ao criar um horário customizado você poderá re…" at bounding box center [295, 159] width 590 height 319
click at [205, 211] on div "13" at bounding box center [204, 211] width 7 height 7
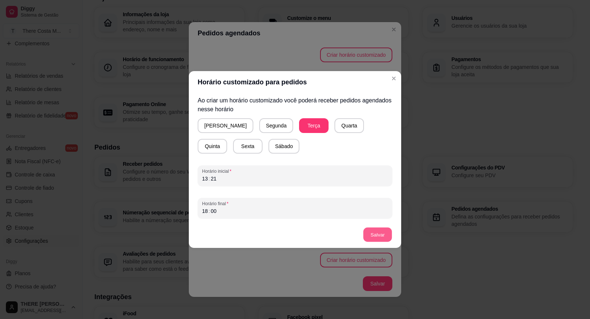
click at [372, 233] on button "Salvar" at bounding box center [377, 235] width 29 height 14
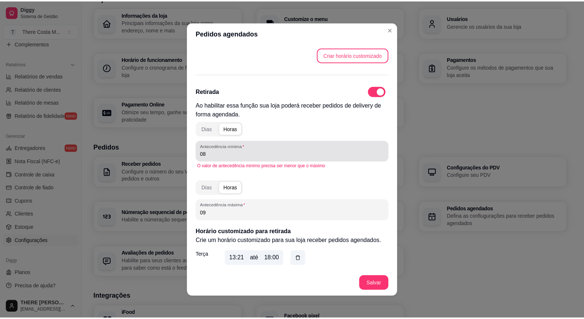
scroll to position [0, 0]
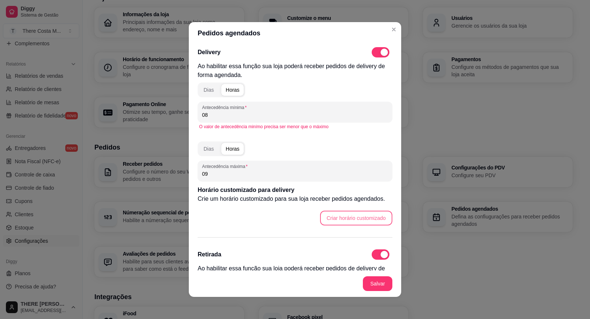
click at [346, 217] on button "Criar horário customizado" at bounding box center [356, 218] width 72 height 15
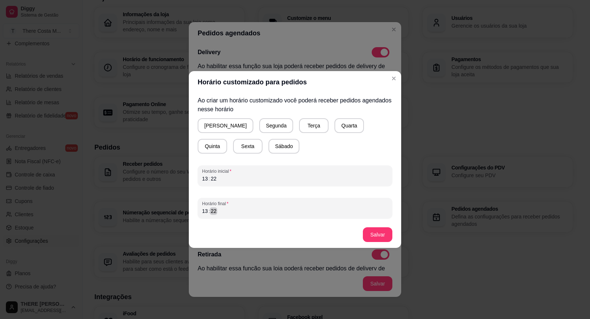
click at [216, 213] on div "22" at bounding box center [213, 211] width 7 height 7
click at [203, 210] on div "13" at bounding box center [204, 211] width 7 height 7
click at [386, 232] on button "Salvar" at bounding box center [377, 235] width 29 height 14
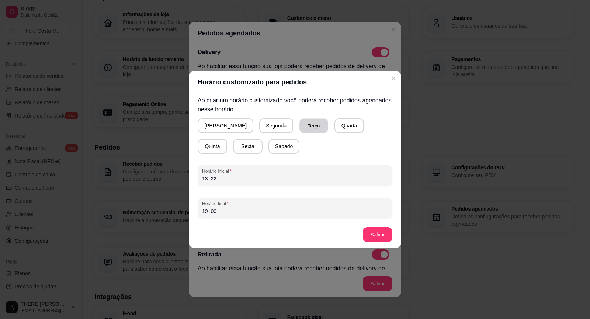
click at [299, 124] on button "Terça" at bounding box center [313, 126] width 29 height 14
click at [384, 236] on button "Salvar" at bounding box center [378, 235] width 30 height 15
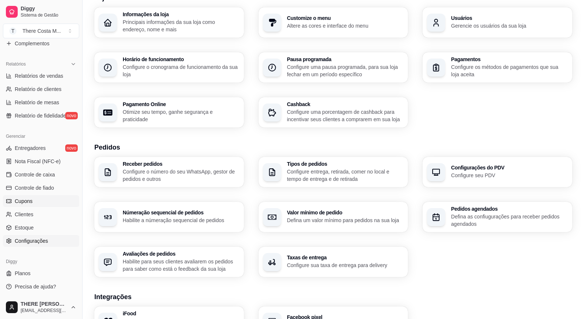
click at [38, 200] on link "Cupons" at bounding box center [41, 201] width 76 height 12
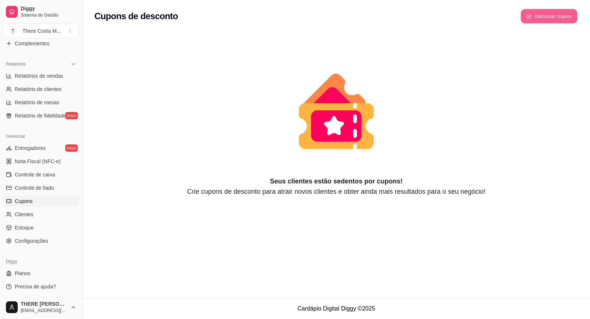
click at [561, 17] on button "Adicionar cupom" at bounding box center [549, 16] width 57 height 14
select select "FIXED_VALUE"
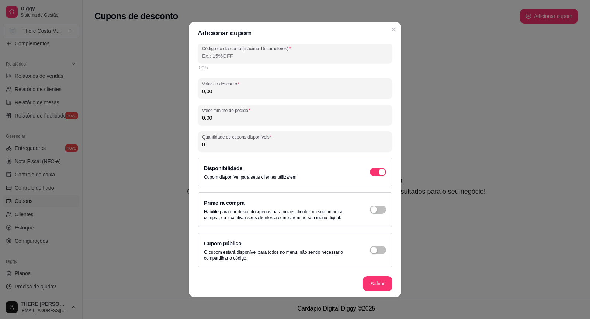
scroll to position [1, 0]
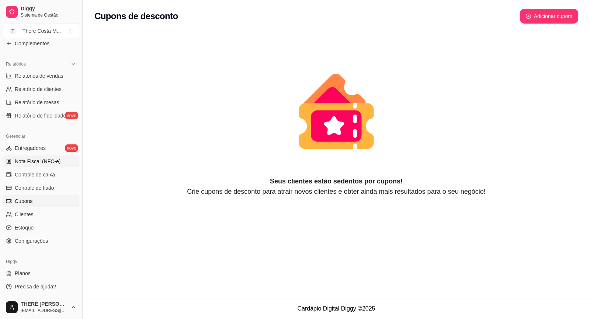
click at [62, 164] on link "Nota Fiscal (NFC-e)" at bounding box center [41, 162] width 76 height 12
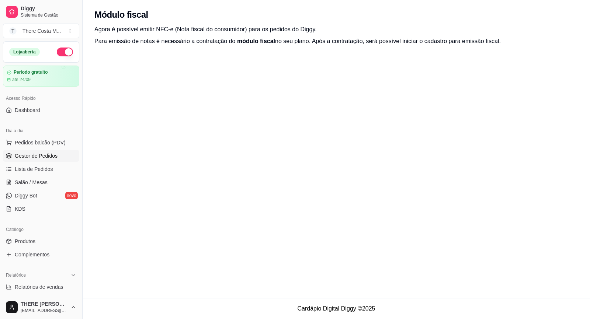
click at [45, 157] on span "Gestor de Pedidos" at bounding box center [36, 155] width 43 height 7
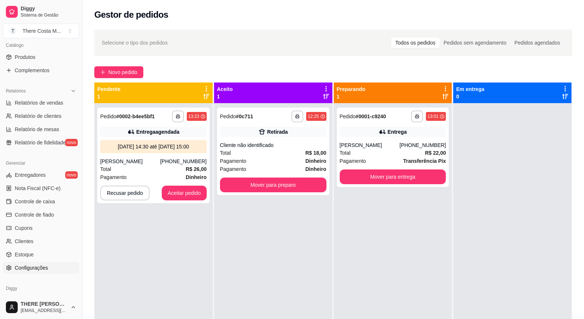
scroll to position [112, 0]
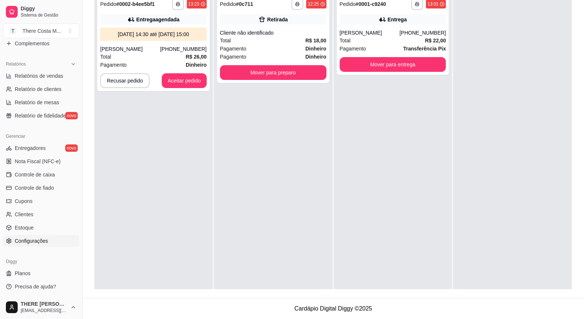
click at [50, 242] on link "Configurações" at bounding box center [41, 241] width 76 height 12
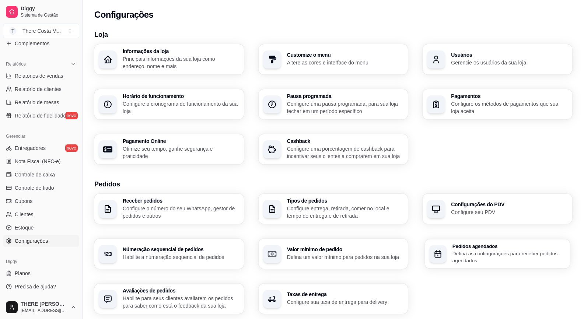
click at [486, 254] on p "Defina as confiugurações para receber pedidos agendados" at bounding box center [509, 257] width 113 height 14
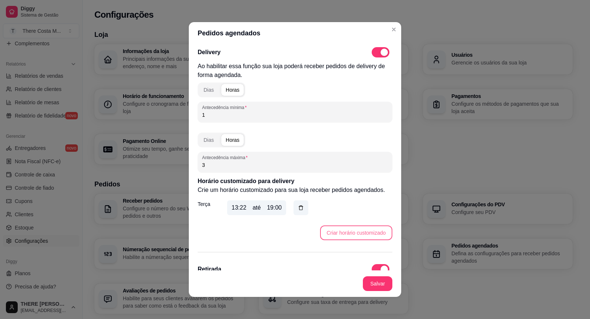
click at [357, 235] on button "Criar horário customizado" at bounding box center [356, 233] width 72 height 15
click at [298, 209] on icon "button" at bounding box center [301, 208] width 6 height 7
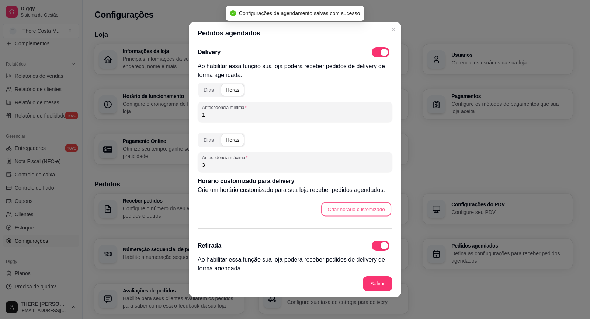
click at [330, 211] on button "Criar horário customizado" at bounding box center [356, 209] width 70 height 14
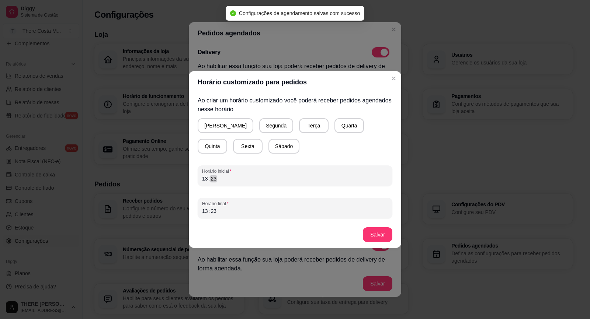
click at [235, 175] on div "13 : 23" at bounding box center [295, 178] width 186 height 9
click at [206, 178] on div "13" at bounding box center [204, 178] width 7 height 7
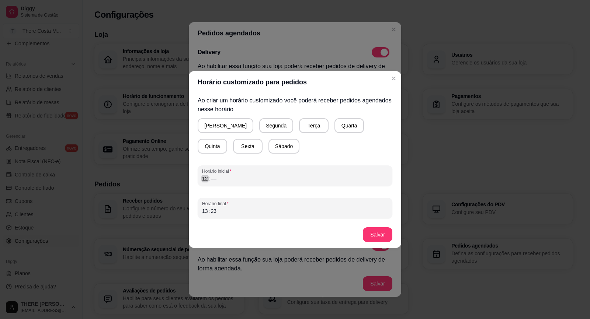
click at [200, 179] on div "Horário inicial 12 : ––" at bounding box center [295, 176] width 195 height 21
click at [207, 214] on div "13" at bounding box center [204, 211] width 7 height 7
click at [369, 232] on button "Salvar" at bounding box center [378, 235] width 30 height 15
click at [299, 123] on button "Terça" at bounding box center [314, 125] width 30 height 15
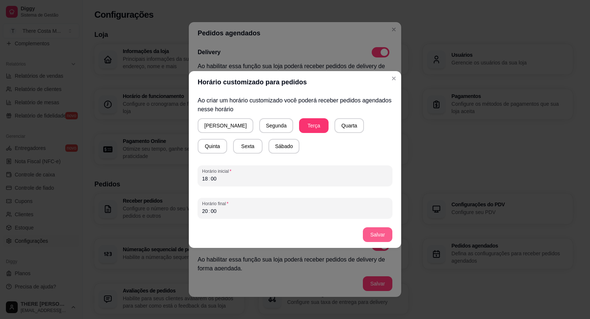
click at [387, 233] on button "Salvar" at bounding box center [378, 235] width 30 height 15
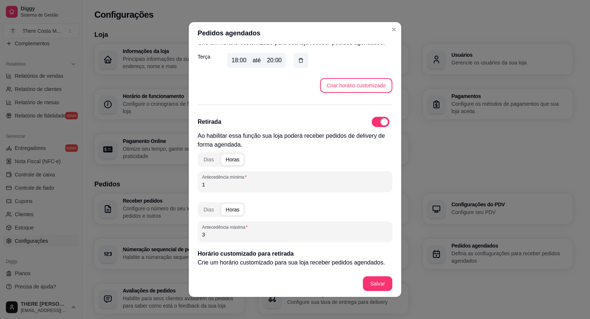
scroll to position [193, 0]
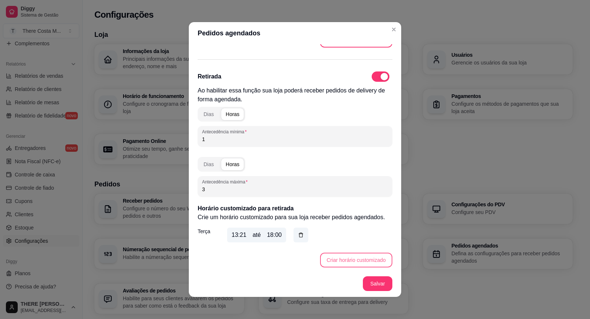
click at [330, 257] on button "Criar horário customizado" at bounding box center [356, 260] width 72 height 15
click at [299, 235] on icon "button" at bounding box center [301, 235] width 6 height 6
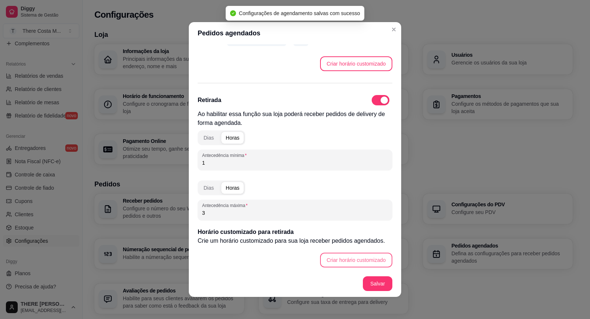
click at [336, 259] on button "Criar horário customizado" at bounding box center [356, 260] width 72 height 15
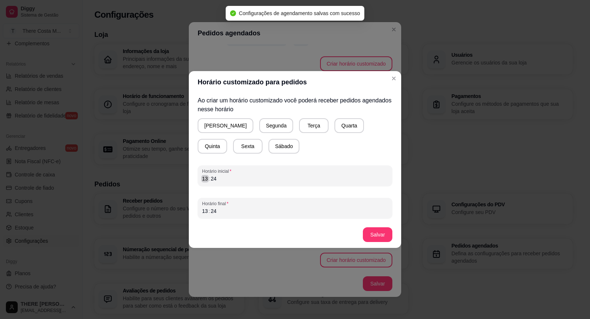
click at [203, 179] on div "13" at bounding box center [204, 178] width 7 height 7
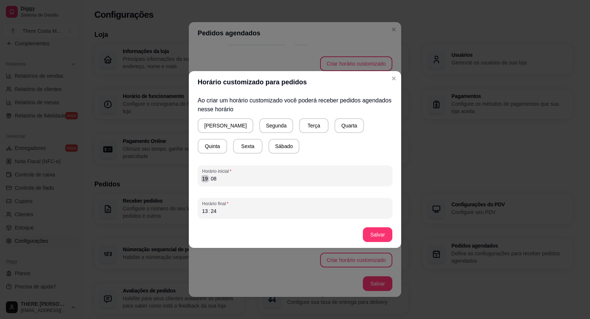
click at [208, 178] on div ":" at bounding box center [209, 178] width 3 height 7
click at [205, 213] on div "13" at bounding box center [204, 211] width 7 height 7
click at [372, 235] on button "Salvar" at bounding box center [378, 235] width 30 height 15
click at [299, 127] on button "Terça" at bounding box center [314, 125] width 30 height 15
click at [376, 237] on button "Salvar" at bounding box center [378, 235] width 30 height 15
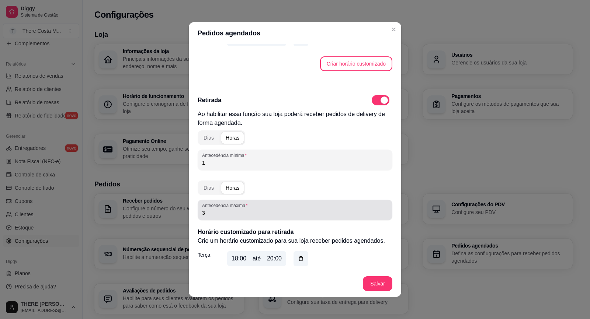
click at [211, 218] on div "Antecedência máxima 3" at bounding box center [295, 210] width 195 height 21
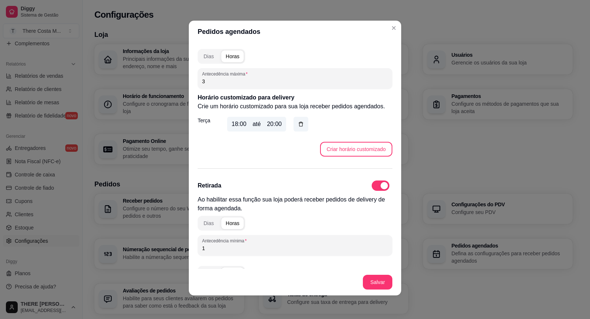
scroll to position [8, 0]
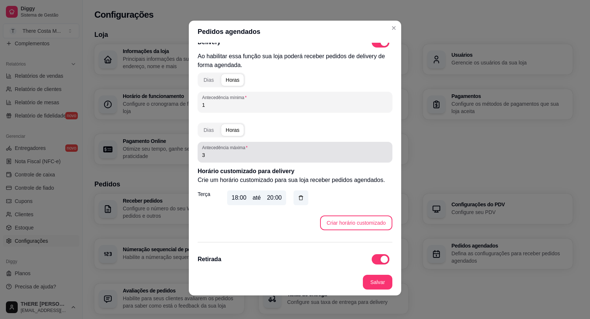
type input "5"
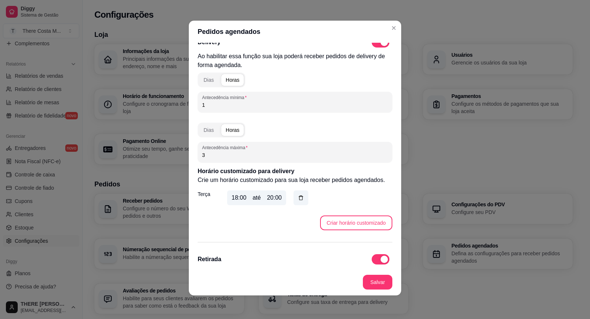
drag, startPoint x: 212, startPoint y: 158, endPoint x: 183, endPoint y: 150, distance: 30.1
click at [183, 150] on div "Pedidos agendados Delivery Ao habilitar essa função sua loja poderá receber ped…" at bounding box center [295, 159] width 590 height 319
type input "5"
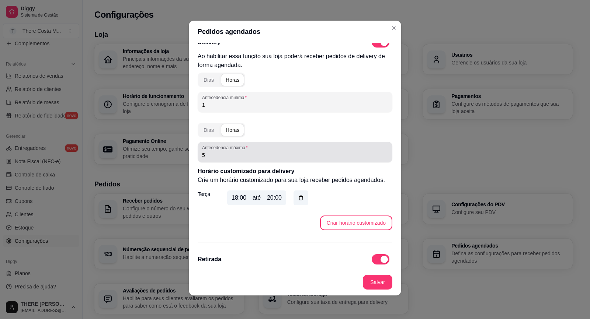
drag, startPoint x: 222, startPoint y: 160, endPoint x: 142, endPoint y: 137, distance: 83.8
click at [142, 137] on div "Pedidos agendados Delivery Ao habilitar essa função sua loja poderá receber ped…" at bounding box center [295, 159] width 590 height 319
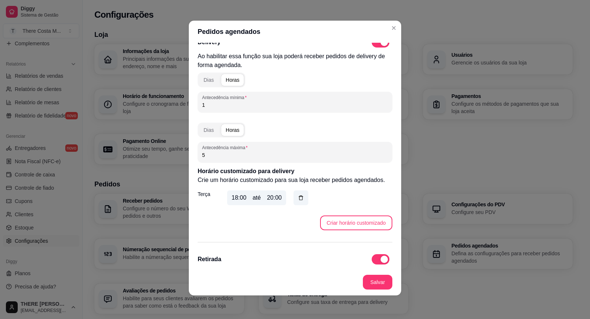
drag, startPoint x: 142, startPoint y: 137, endPoint x: 210, endPoint y: 156, distance: 70.8
click at [210, 156] on input "5" at bounding box center [295, 155] width 186 height 7
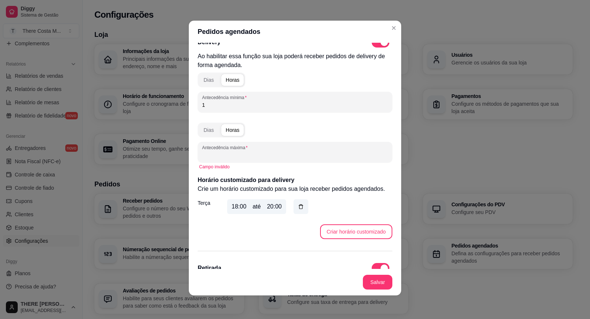
type input "6"
type input "5"
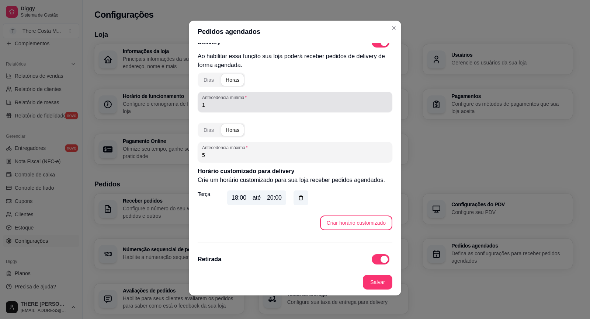
drag, startPoint x: 223, startPoint y: 106, endPoint x: 171, endPoint y: 99, distance: 52.1
click at [171, 99] on div "Pedidos agendados Delivery Ao habilitar essa função sua loja poderá receber ped…" at bounding box center [295, 159] width 590 height 319
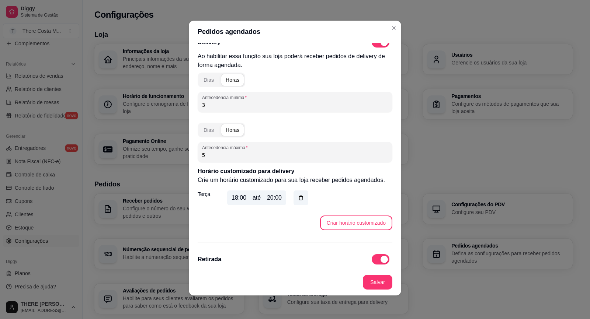
scroll to position [119, 0]
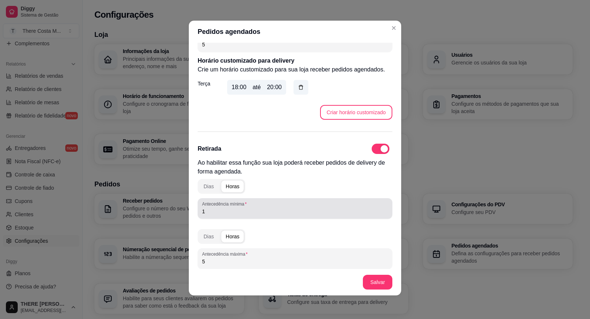
type input "3"
drag, startPoint x: 209, startPoint y: 213, endPoint x: 157, endPoint y: 212, distance: 51.6
click at [157, 212] on div "Pedidos agendados Delivery Ao habilitar essa função sua loja poderá receber ped…" at bounding box center [295, 159] width 590 height 319
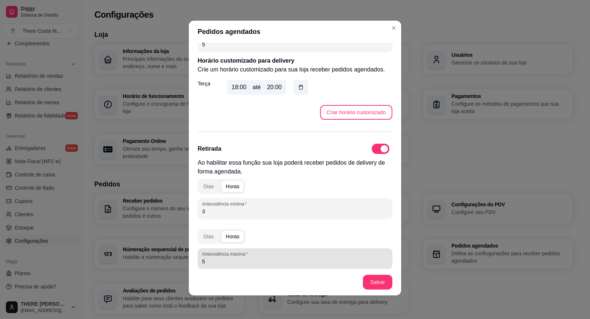
type input "3"
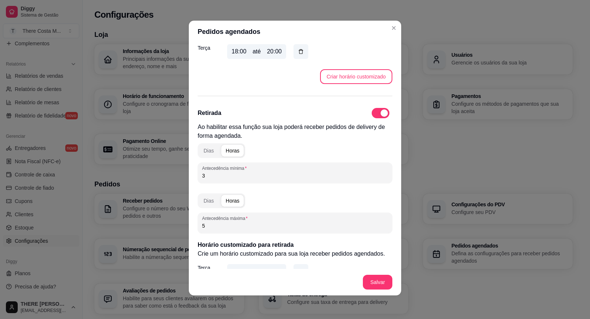
drag, startPoint x: 209, startPoint y: 265, endPoint x: 184, endPoint y: 267, distance: 25.9
click at [184, 267] on div "Pedidos agendados Delivery Ao habilitar essa função sua loja poderá receber ped…" at bounding box center [295, 159] width 590 height 319
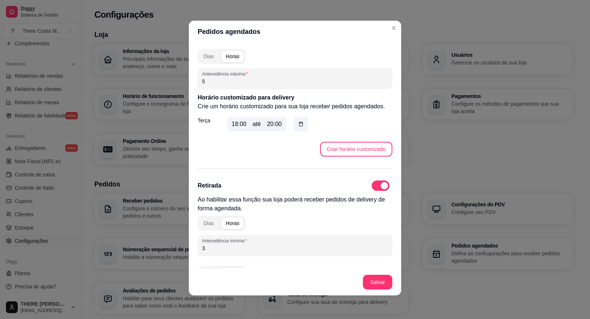
scroll to position [8, 0]
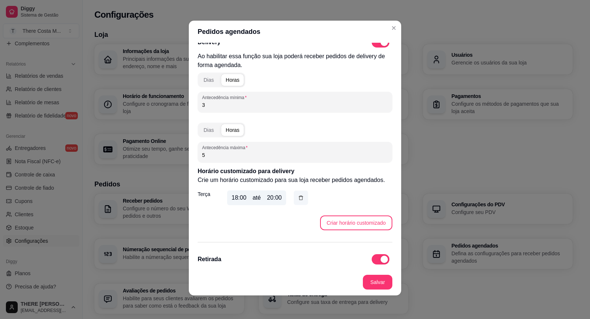
click at [298, 198] on icon "button" at bounding box center [301, 198] width 6 height 6
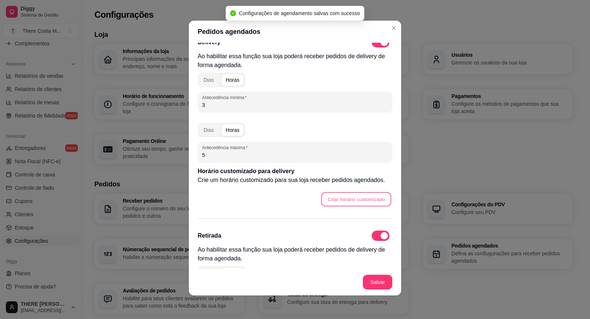
click at [348, 201] on button "Criar horário customizado" at bounding box center [356, 199] width 70 height 14
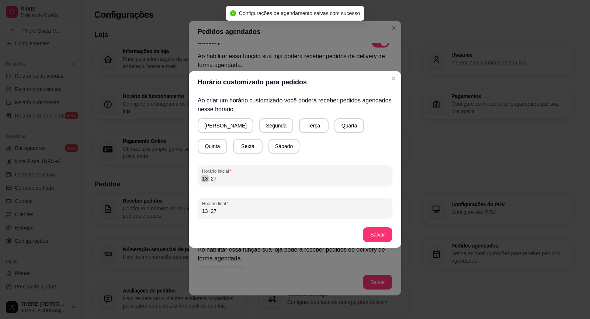
click at [205, 182] on div "13" at bounding box center [204, 178] width 7 height 7
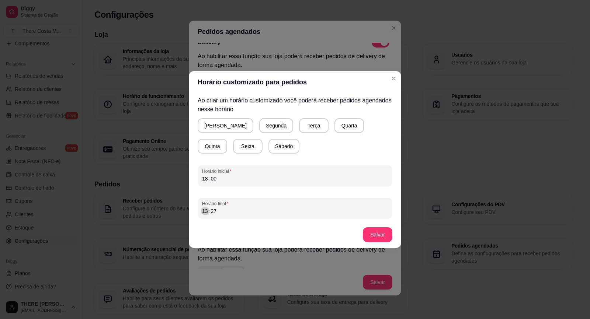
click at [207, 211] on div "13" at bounding box center [204, 211] width 7 height 7
click at [299, 126] on button "Terça" at bounding box center [314, 125] width 30 height 15
click at [374, 239] on button "Salvar" at bounding box center [377, 235] width 29 height 14
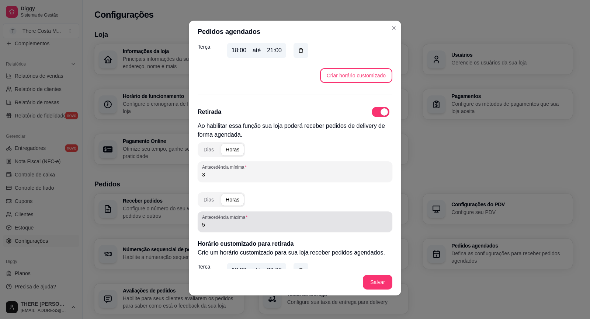
scroll to position [193, 0]
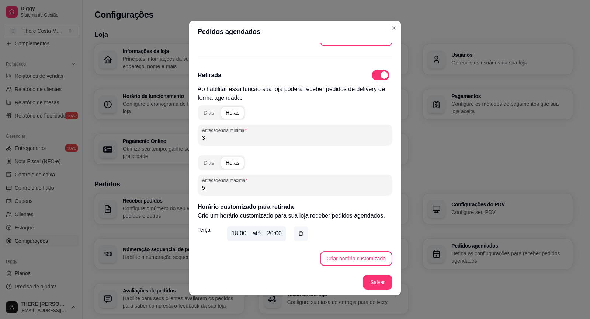
click at [302, 234] on button "button" at bounding box center [301, 234] width 14 height 14
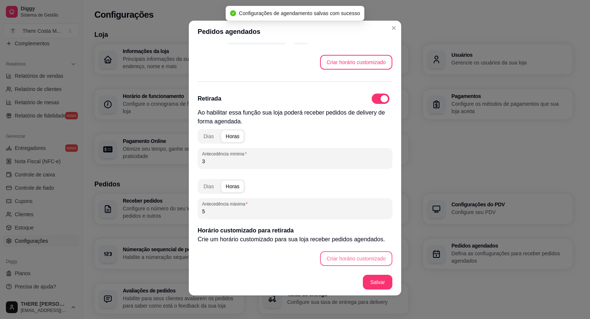
scroll to position [169, 0]
click at [341, 263] on button "Criar horário customizado" at bounding box center [356, 258] width 72 height 15
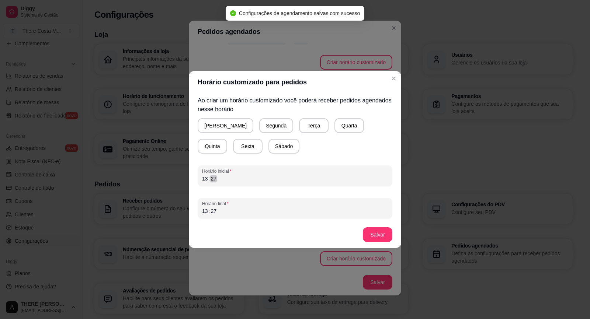
click at [282, 179] on div "13 : 27" at bounding box center [295, 178] width 186 height 9
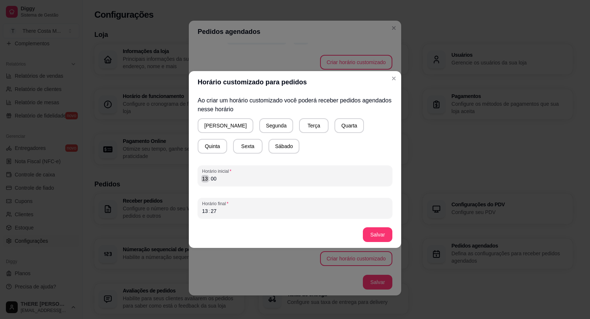
click at [206, 180] on div "13" at bounding box center [204, 178] width 7 height 7
click at [204, 211] on div "13" at bounding box center [204, 211] width 7 height 7
click at [299, 133] on button "Terça" at bounding box center [313, 126] width 29 height 14
click at [380, 235] on button "Salvar" at bounding box center [378, 235] width 30 height 15
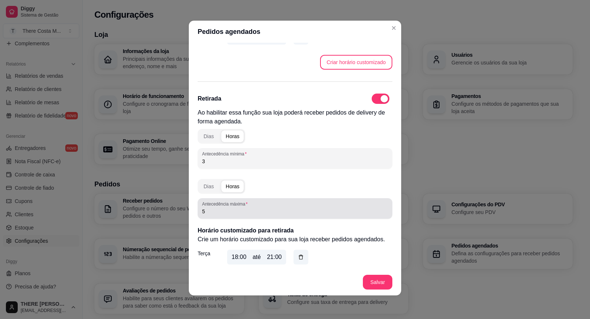
scroll to position [193, 0]
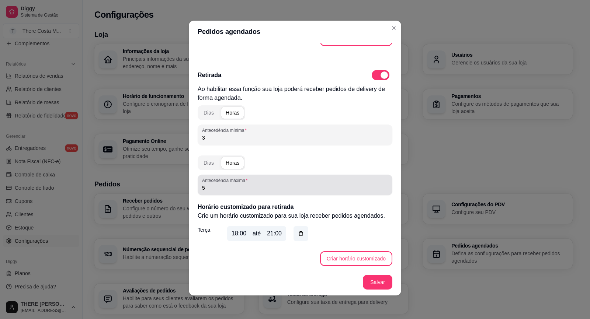
click at [234, 187] on input "5" at bounding box center [295, 187] width 186 height 7
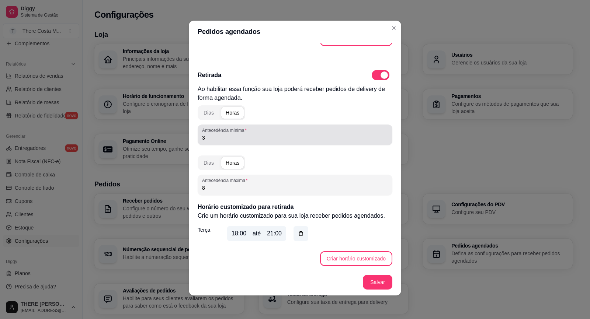
type input "8"
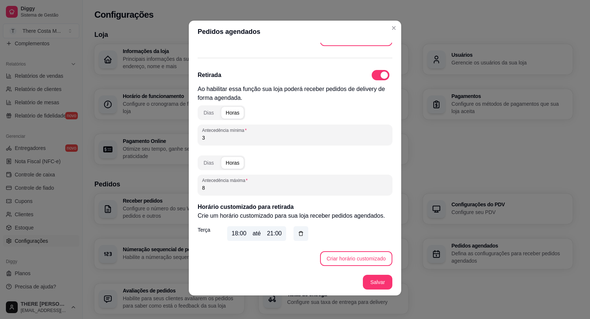
drag, startPoint x: 219, startPoint y: 135, endPoint x: 114, endPoint y: 113, distance: 107.0
click at [114, 113] on div "Pedidos agendados Delivery Ao habilitar essa função sua loja poderá receber ped…" at bounding box center [295, 159] width 590 height 319
type input "8"
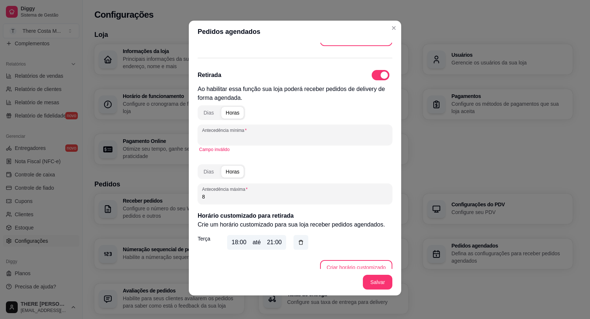
type input "3"
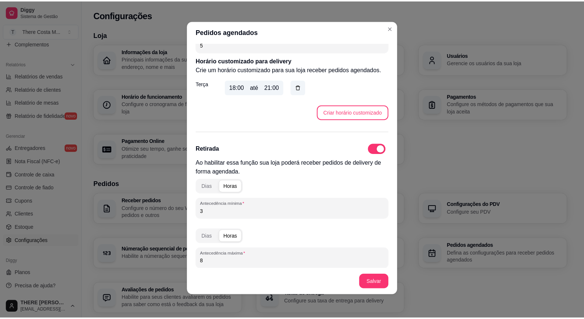
scroll to position [8, 0]
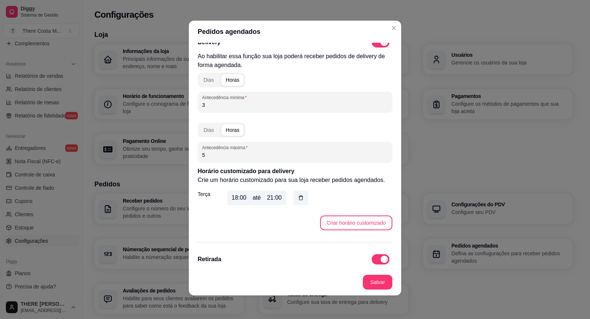
drag, startPoint x: 225, startPoint y: 158, endPoint x: 171, endPoint y: 152, distance: 54.2
click at [171, 152] on div "Pedidos agendados Delivery Ao habilitar essa função sua loja poderá receber ped…" at bounding box center [295, 159] width 590 height 319
type input "8"
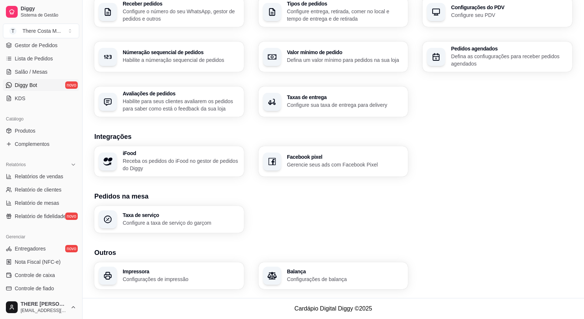
scroll to position [148, 0]
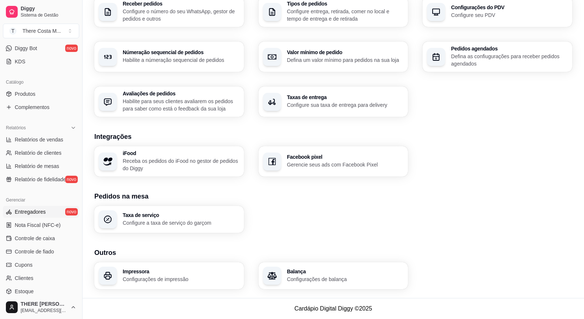
click at [50, 215] on link "Entregadores novo" at bounding box center [41, 212] width 76 height 12
